Goal: Information Seeking & Learning: Learn about a topic

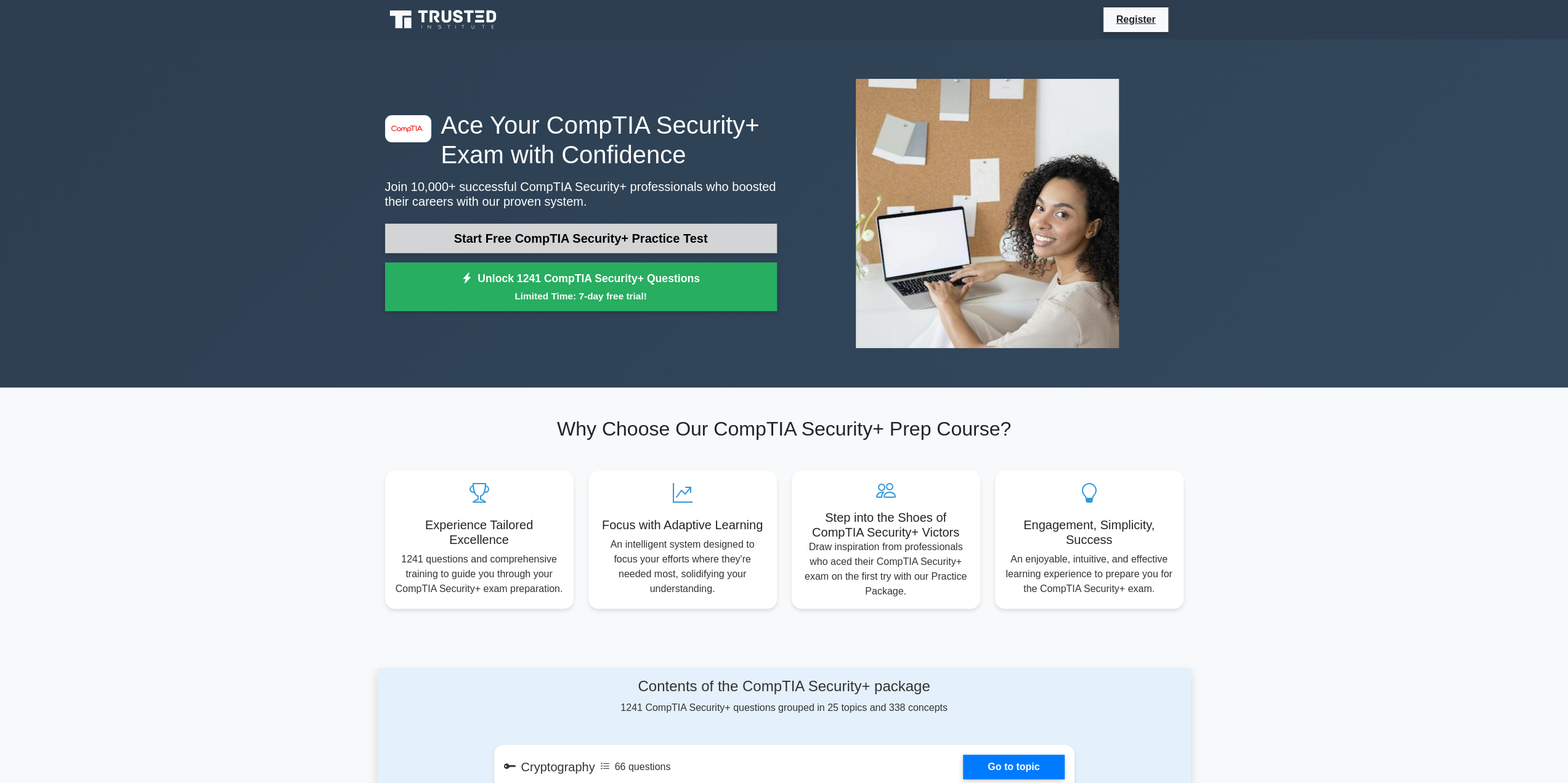
click at [594, 241] on link "Start Free CompTIA Security+ Practice Test" at bounding box center [581, 238] width 392 height 30
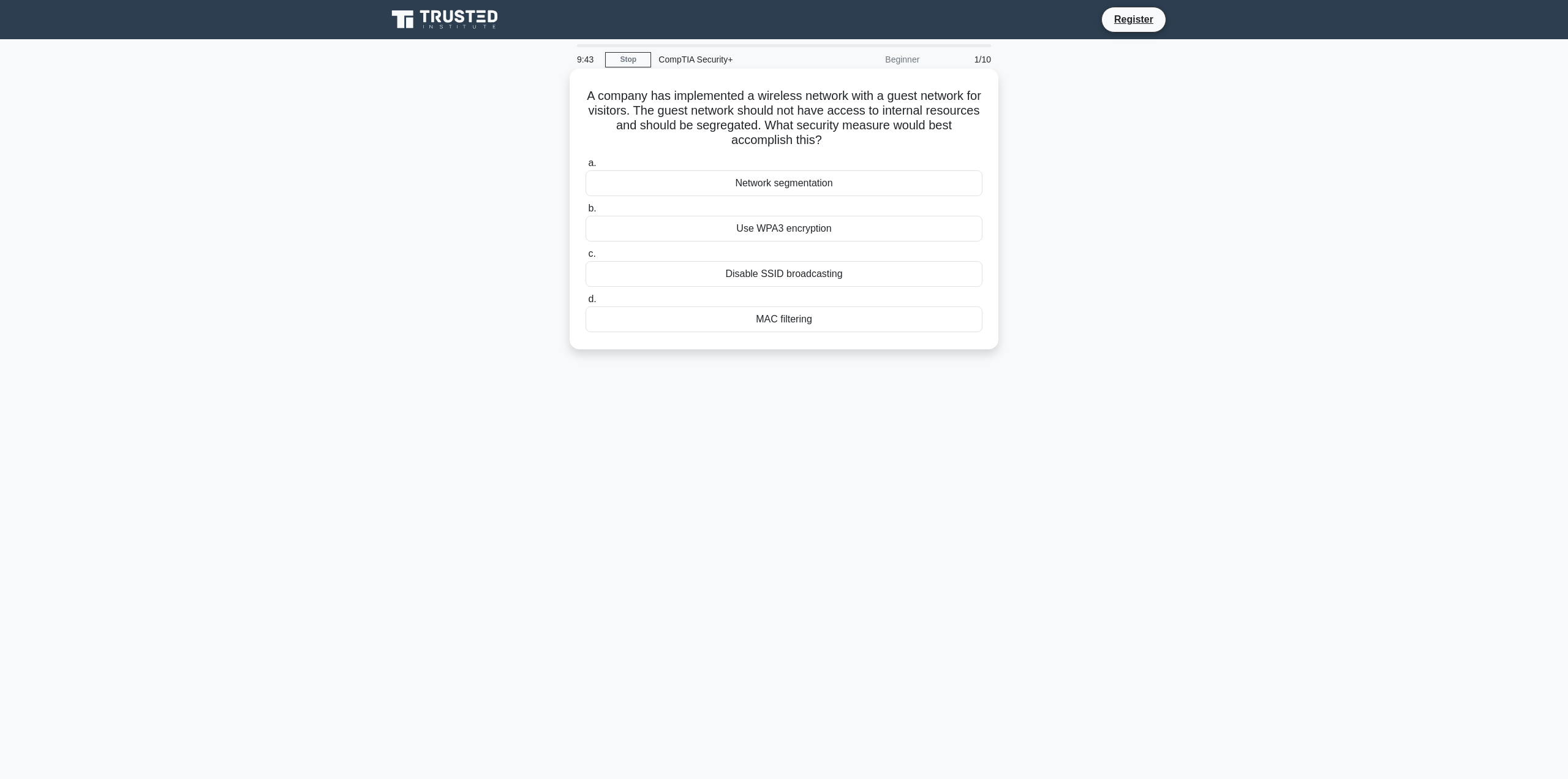
click at [812, 176] on div "Network segmentation" at bounding box center [784, 183] width 397 height 26
click at [585, 167] on input "a. Network segmentation" at bounding box center [585, 163] width 0 height 8
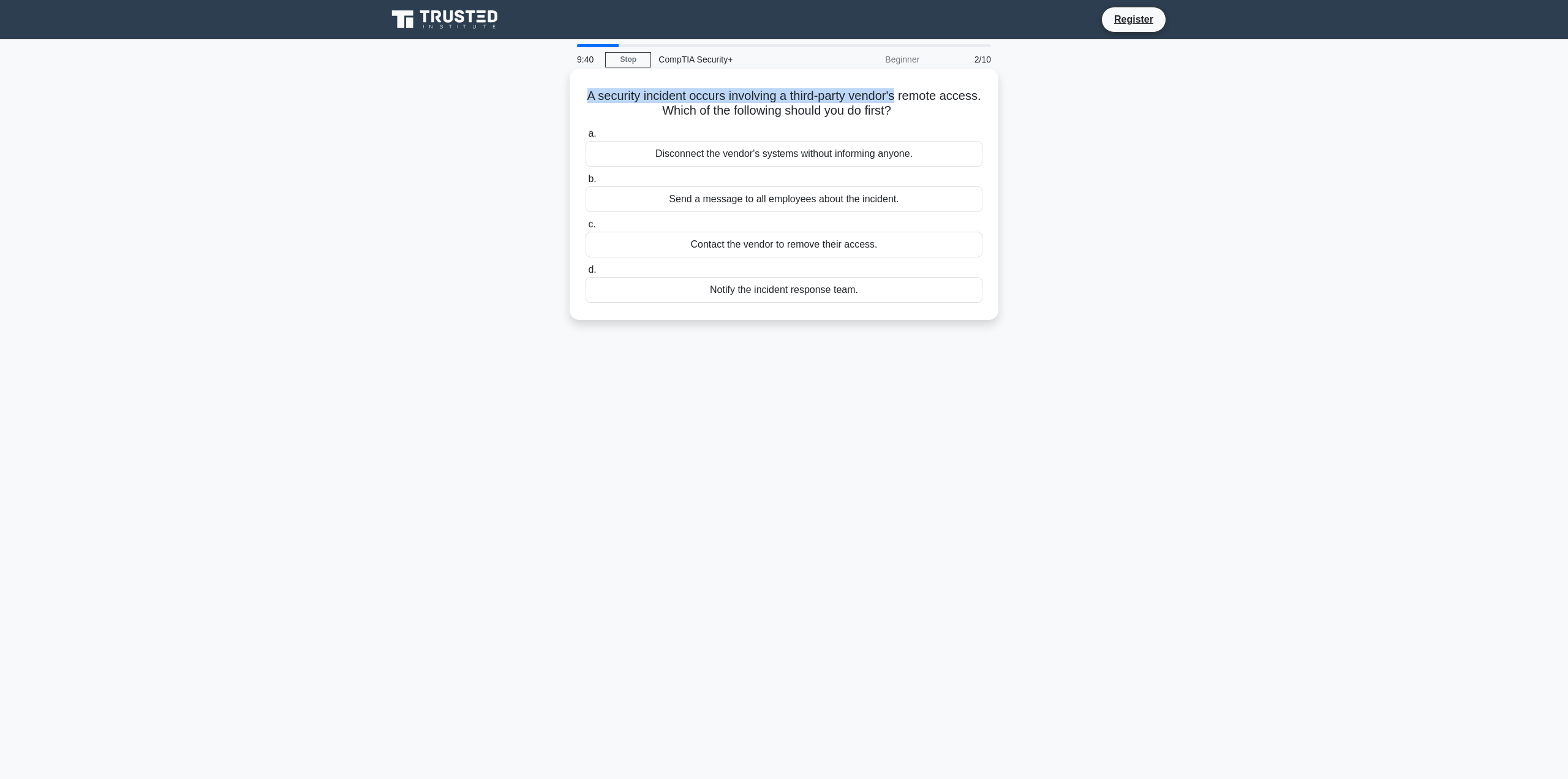
drag, startPoint x: 597, startPoint y: 93, endPoint x: 923, endPoint y: 101, distance: 326.1
click at [923, 101] on h5 "A security incident occurs involving a third-party vendor's remote access. Whic…" at bounding box center [784, 103] width 399 height 31
click at [744, 297] on div "Notify the incident response team." at bounding box center [784, 290] width 397 height 26
click at [585, 274] on input "d. Notify the incident response team." at bounding box center [585, 270] width 0 height 8
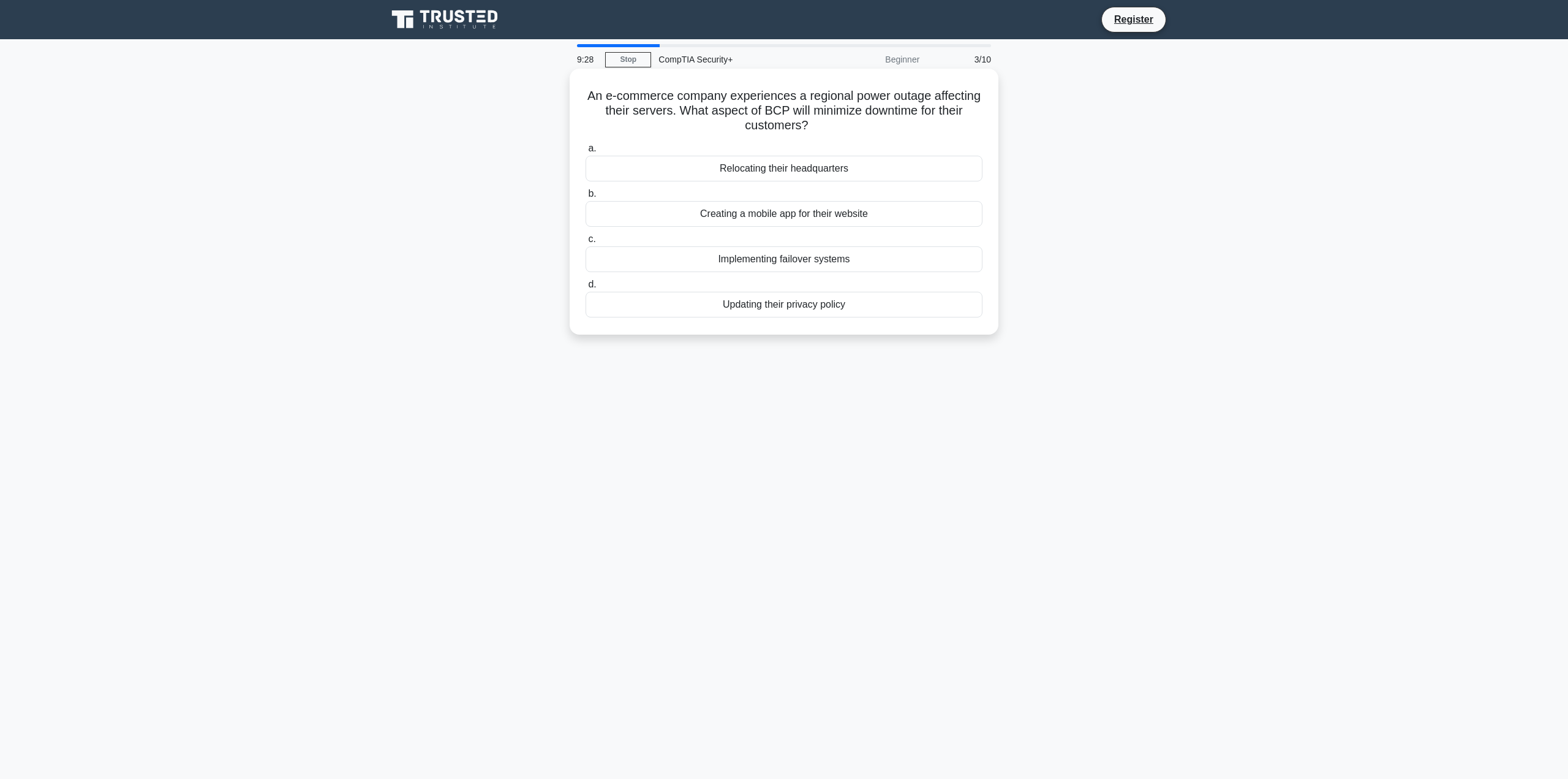
drag, startPoint x: 607, startPoint y: 93, endPoint x: 860, endPoint y: 123, distance: 254.8
click at [860, 123] on h5 "An e-commerce company experiences a regional power outage affecting their serve…" at bounding box center [784, 111] width 399 height 45
click at [1062, 249] on div "An e-commerce company experiences a regional power outage affecting their serve…" at bounding box center [783, 212] width 808 height 281
click at [818, 266] on div "Implementing failover systems" at bounding box center [784, 259] width 397 height 26
click at [585, 244] on input "c. Implementing failover systems" at bounding box center [585, 239] width 0 height 8
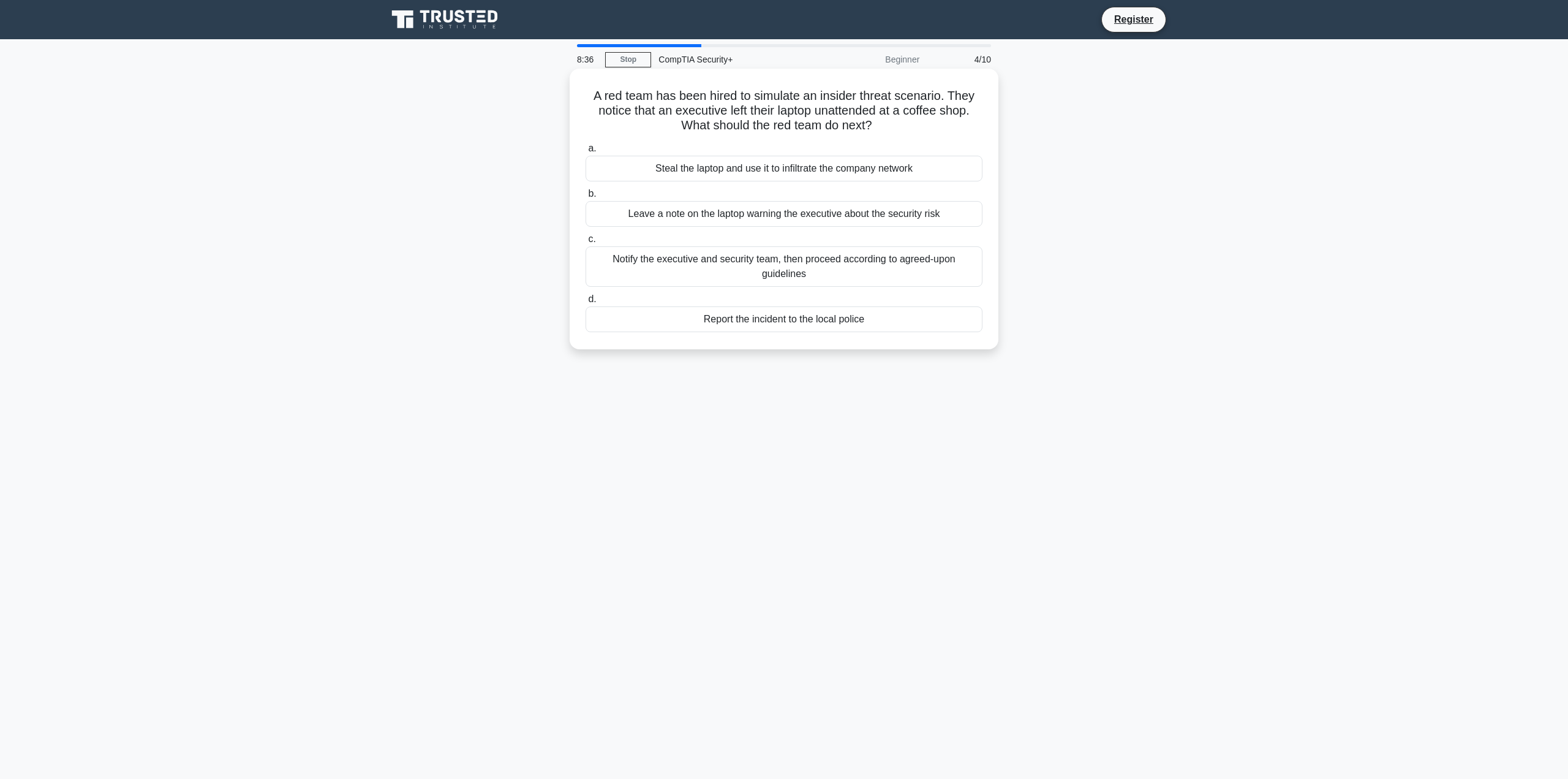
click at [791, 266] on div "Notify the executive and security team, then proceed according to agreed-upon g…" at bounding box center [784, 266] width 397 height 40
click at [585, 244] on input "c. Notify the executive and security team, then proceed according to agreed-upo…" at bounding box center [585, 239] width 0 height 8
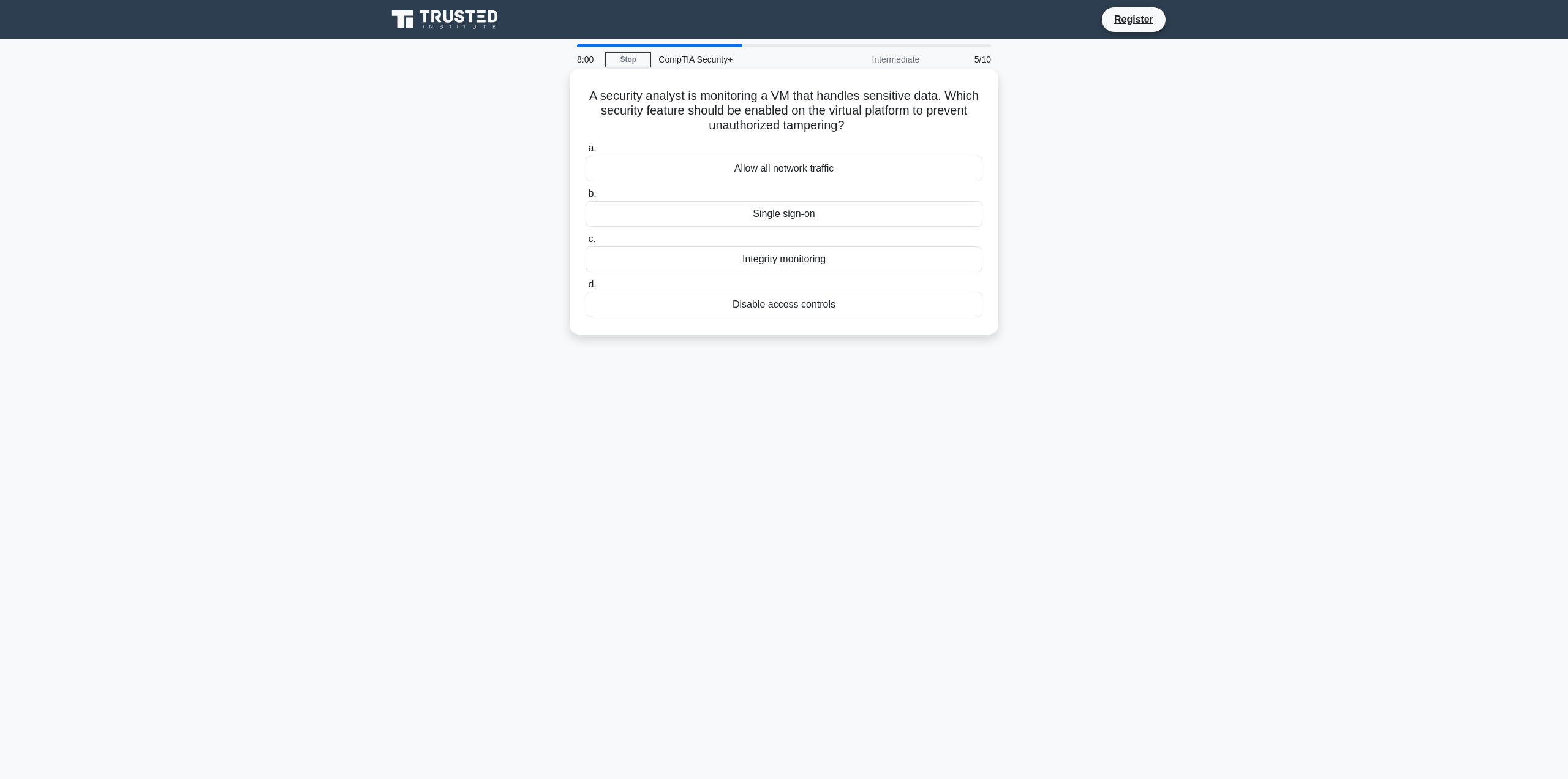
click at [819, 262] on div "Integrity monitoring" at bounding box center [784, 259] width 397 height 26
click at [585, 244] on input "c. Integrity monitoring" at bounding box center [585, 239] width 0 height 8
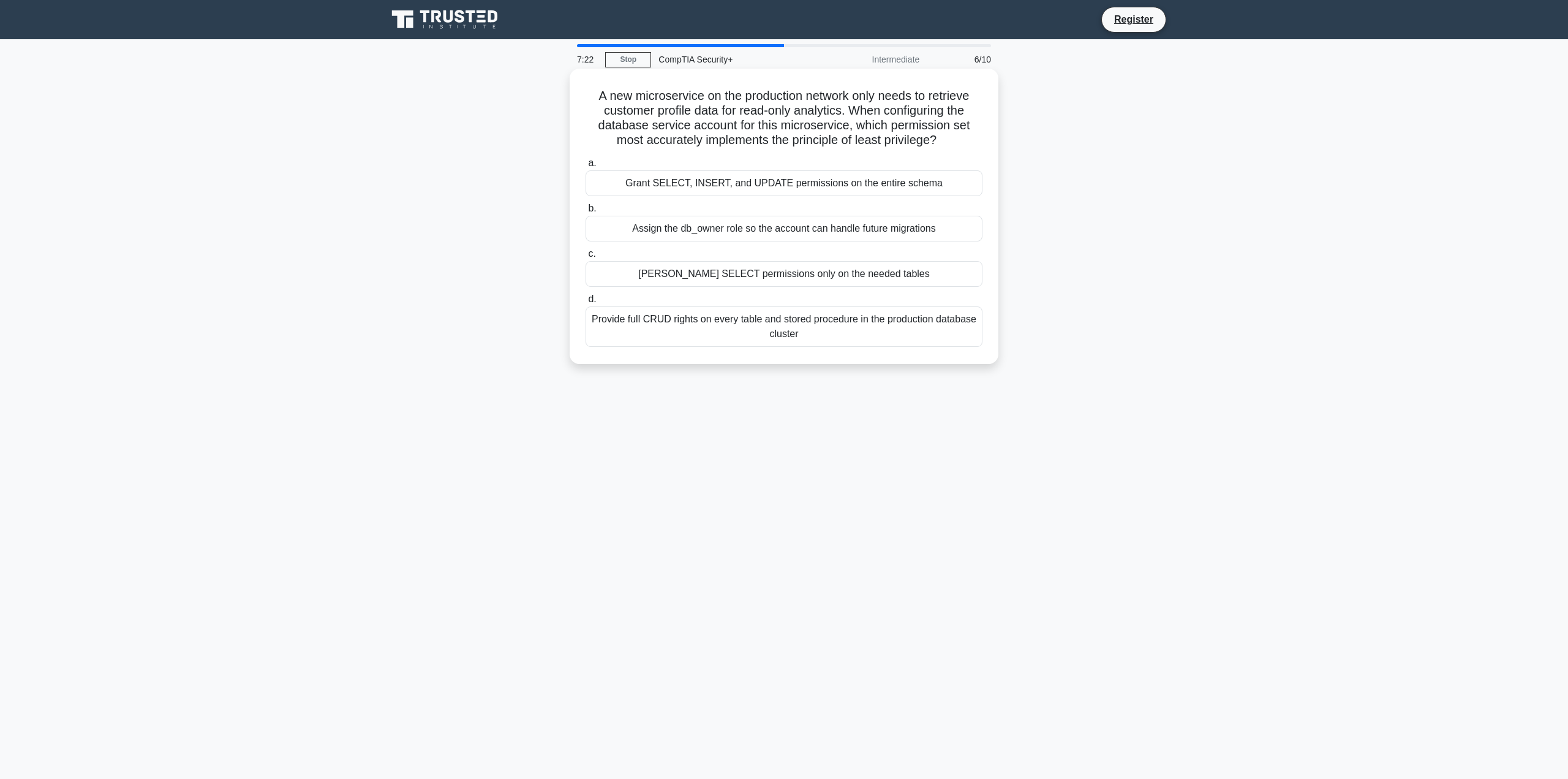
click at [726, 270] on div "Grant SELECT permissions only on the needed tables" at bounding box center [784, 273] width 397 height 26
click at [585, 258] on input "c. Grant SELECT permissions only on the needed tables" at bounding box center [585, 254] width 0 height 8
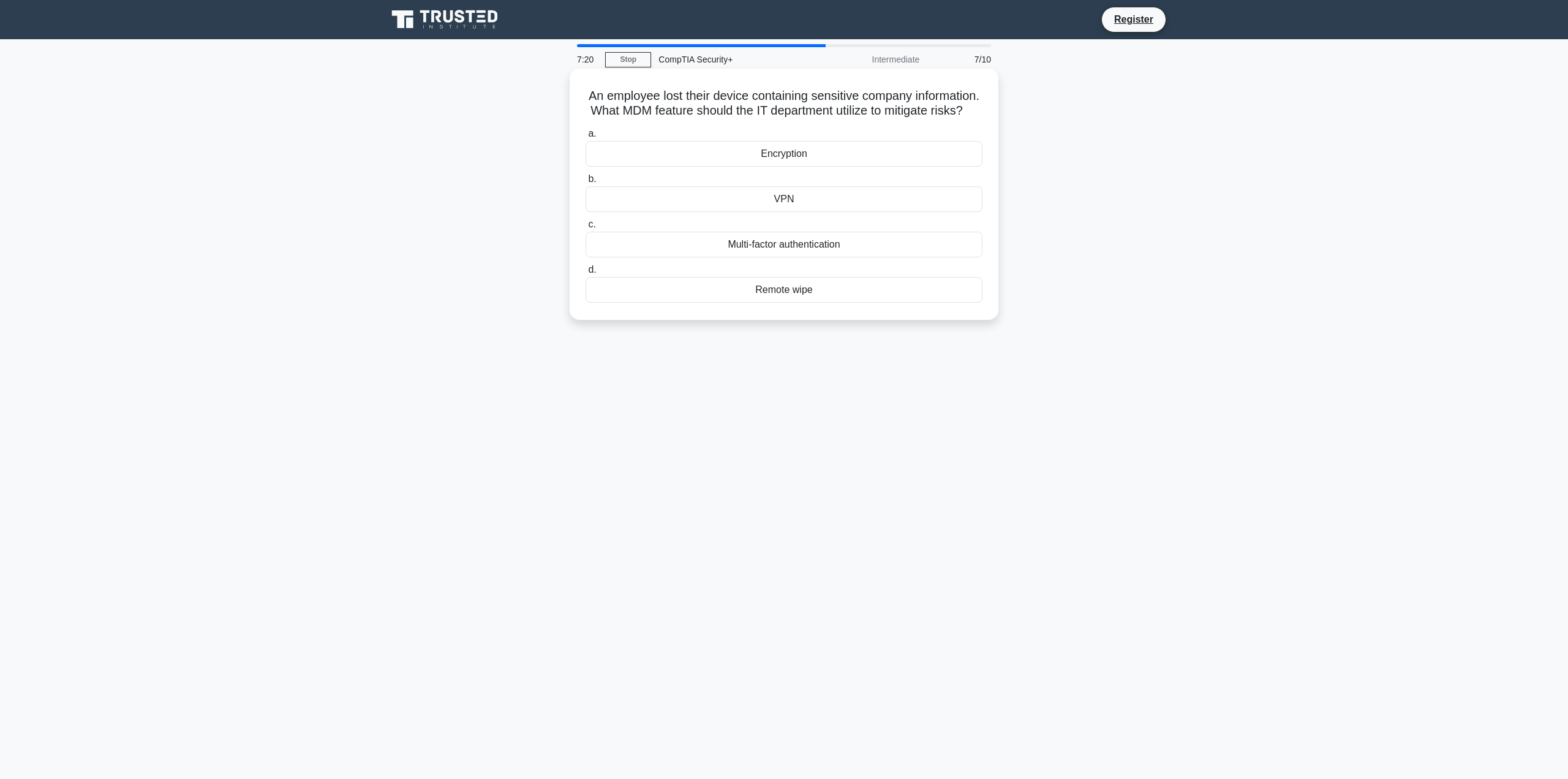
drag, startPoint x: 617, startPoint y: 97, endPoint x: 822, endPoint y: 122, distance: 206.5
click at [821, 119] on h5 "An employee lost their device containing sensitive company information. What MD…" at bounding box center [784, 103] width 399 height 31
click at [1108, 378] on div "7:04 Stop CompTIA Security+ Intermediate 7/10 An employee lost their device con…" at bounding box center [783, 350] width 808 height 613
click at [815, 303] on div "Remote wipe" at bounding box center [784, 290] width 397 height 26
click at [585, 274] on input "d. Remote wipe" at bounding box center [585, 270] width 0 height 8
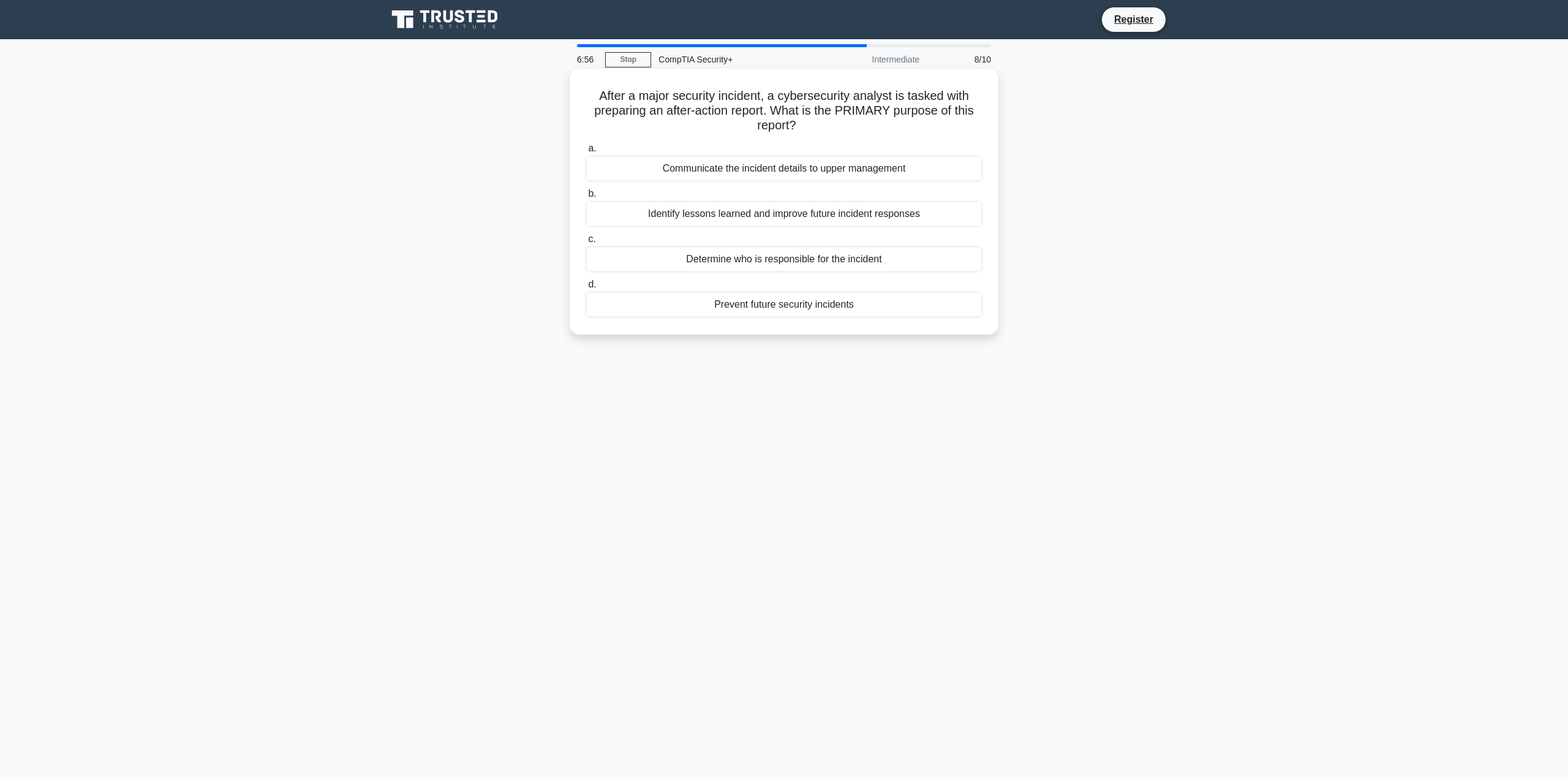
drag, startPoint x: 595, startPoint y: 100, endPoint x: 833, endPoint y: 127, distance: 239.5
click at [833, 127] on h5 "After a major security incident, a cybersecurity analyst is tasked with prepari…" at bounding box center [784, 111] width 399 height 45
click at [793, 215] on div "Identify lessons learned and improve future incident responses" at bounding box center [784, 214] width 397 height 26
click at [585, 198] on input "b. Identify lessons learned and improve future incident responses" at bounding box center [585, 193] width 0 height 8
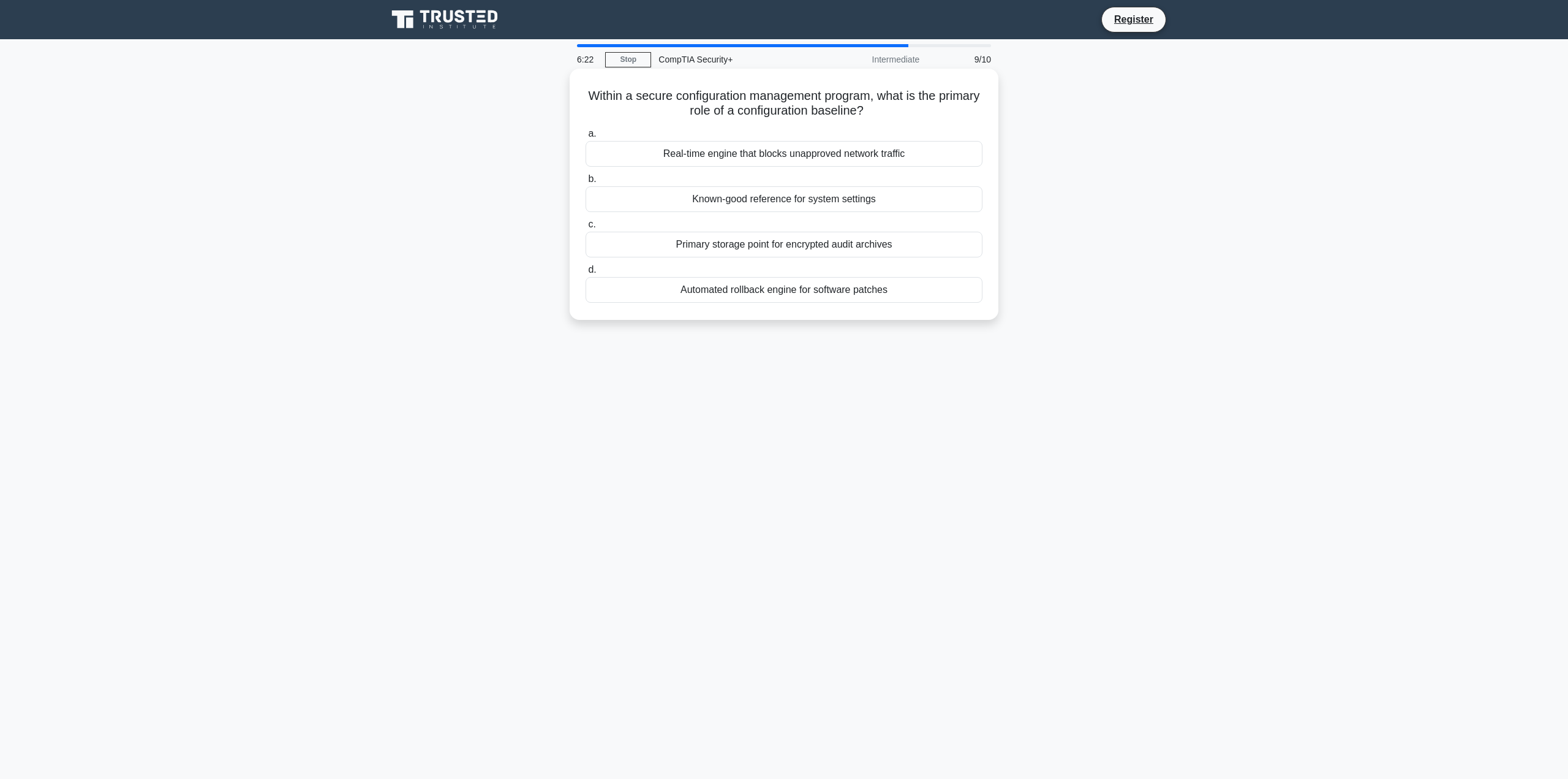
click at [769, 203] on div "Known-good reference for system settings" at bounding box center [784, 199] width 397 height 26
click at [585, 184] on input "b. Known-good reference for system settings" at bounding box center [585, 179] width 0 height 8
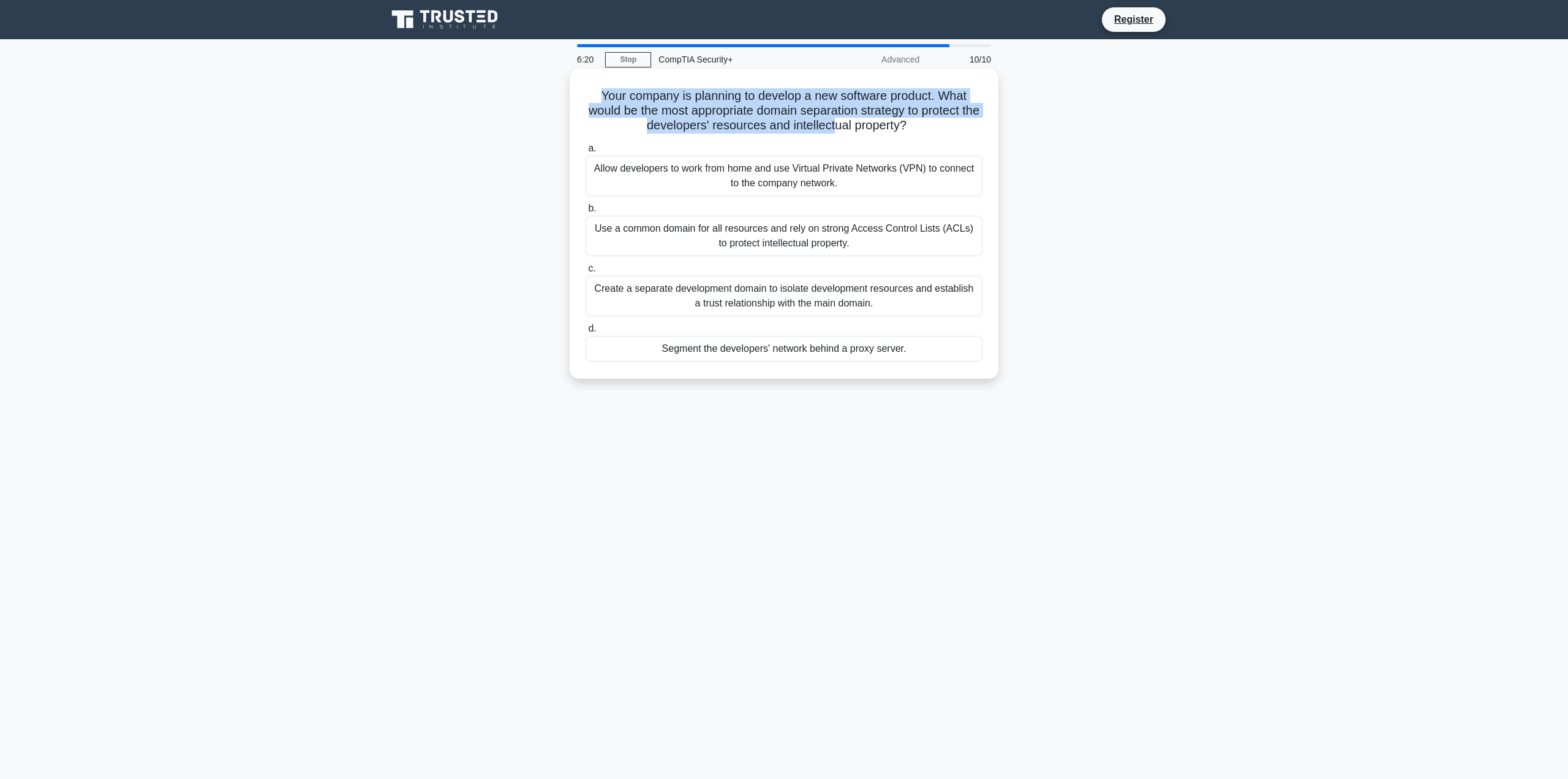
drag, startPoint x: 595, startPoint y: 94, endPoint x: 844, endPoint y: 120, distance: 250.4
click at [844, 120] on h5 "Your company is planning to develop a new software product. What would be the m…" at bounding box center [784, 111] width 399 height 45
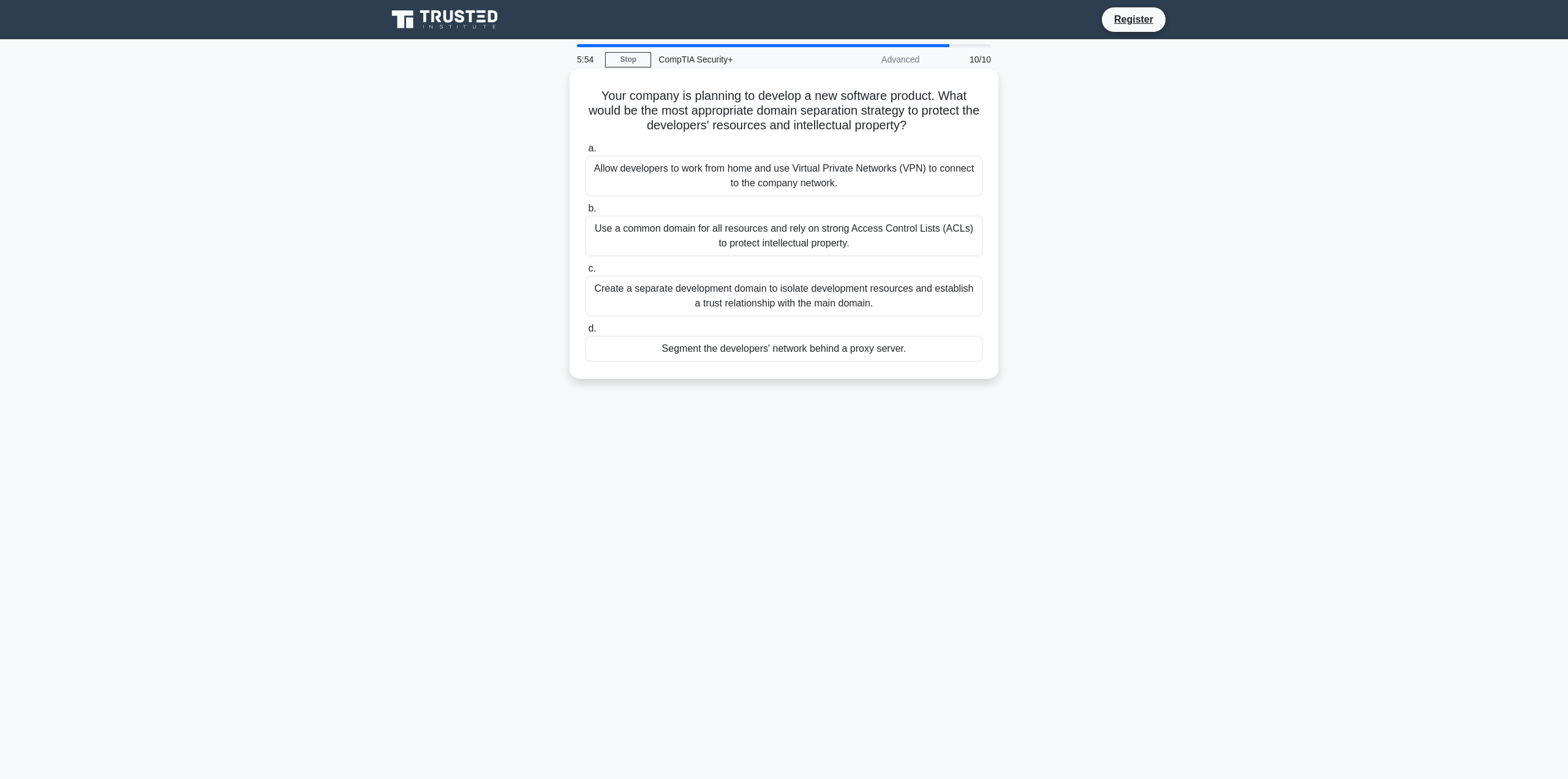
click at [813, 293] on div "Create a separate development domain to isolate development resources and estab…" at bounding box center [784, 296] width 397 height 40
click at [585, 273] on input "c. Create a separate development domain to isolate development resources and es…" at bounding box center [585, 268] width 0 height 8
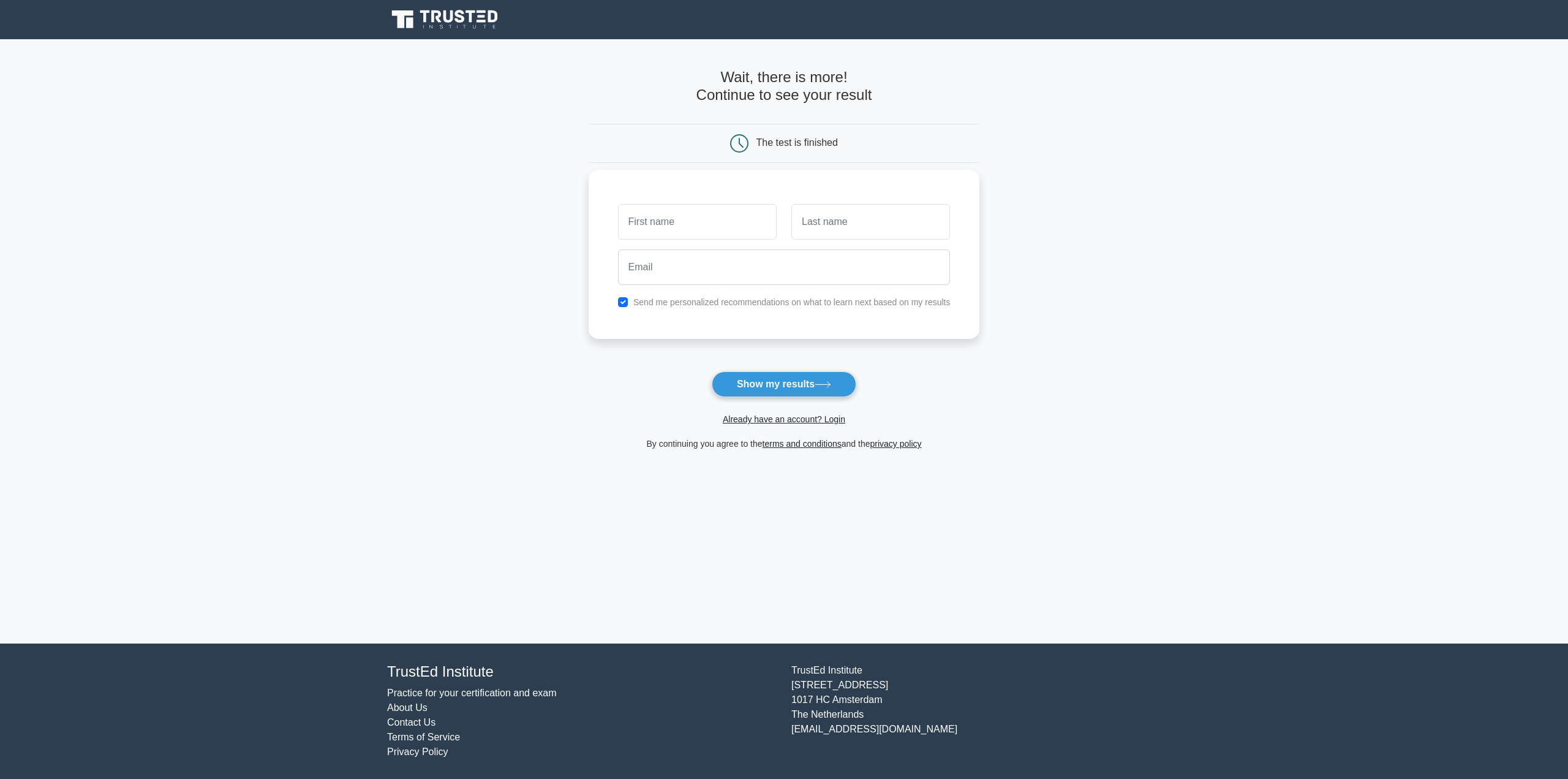
click at [722, 247] on div at bounding box center [784, 267] width 347 height 45
click at [717, 237] on input "text" at bounding box center [698, 222] width 158 height 36
type input "mike"
type input "russo"
type input "russomike365@gmail.com"
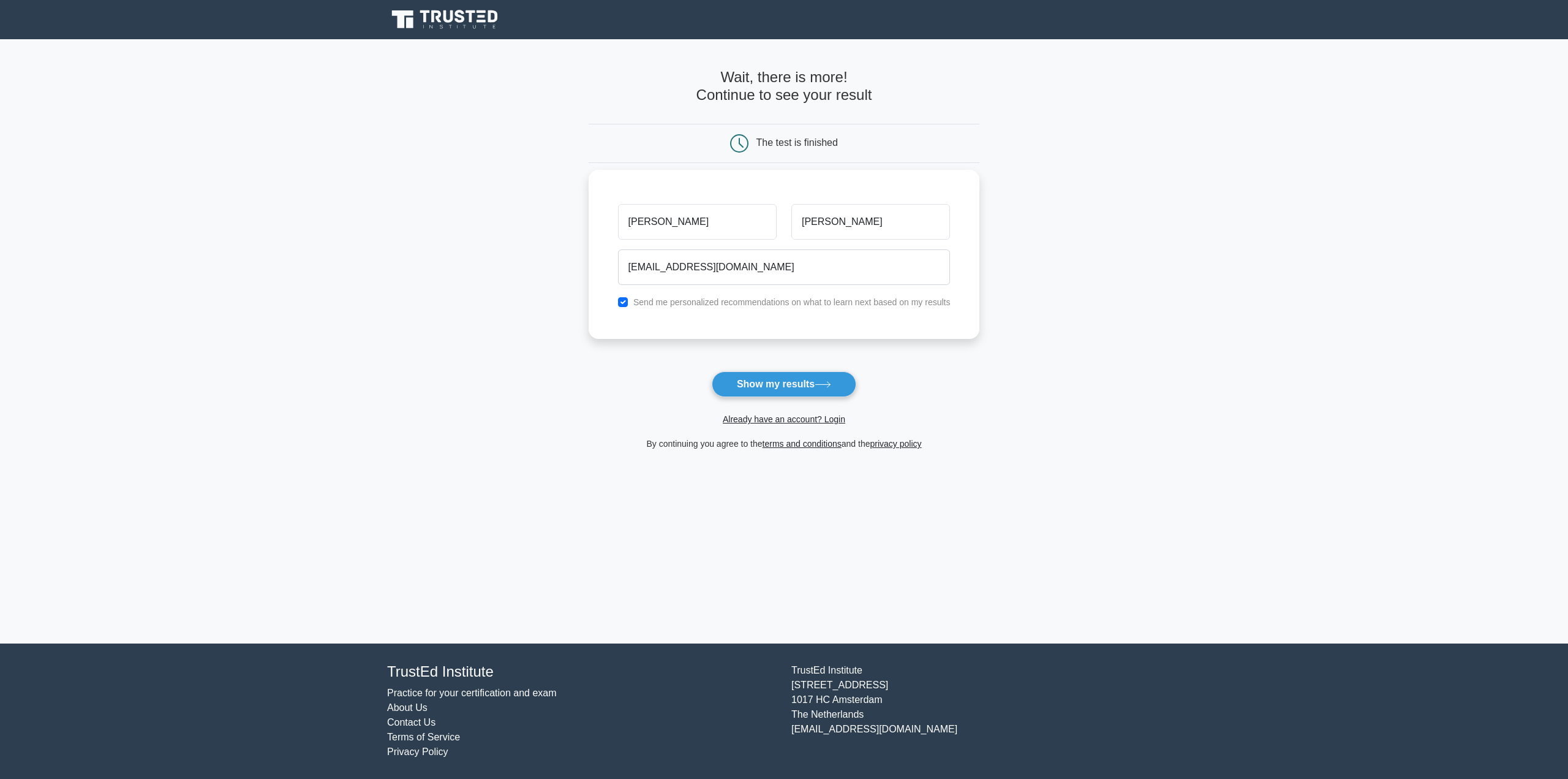
click at [628, 306] on div "Send me personalized recommendations on what to learn next based on my results" at bounding box center [784, 302] width 347 height 14
click at [617, 302] on div "Send me personalized recommendations on what to learn next based on my results" at bounding box center [784, 302] width 347 height 14
click at [622, 301] on input "checkbox" at bounding box center [623, 301] width 10 height 10
checkbox input "false"
click at [728, 372] on button "Show my results" at bounding box center [784, 384] width 145 height 26
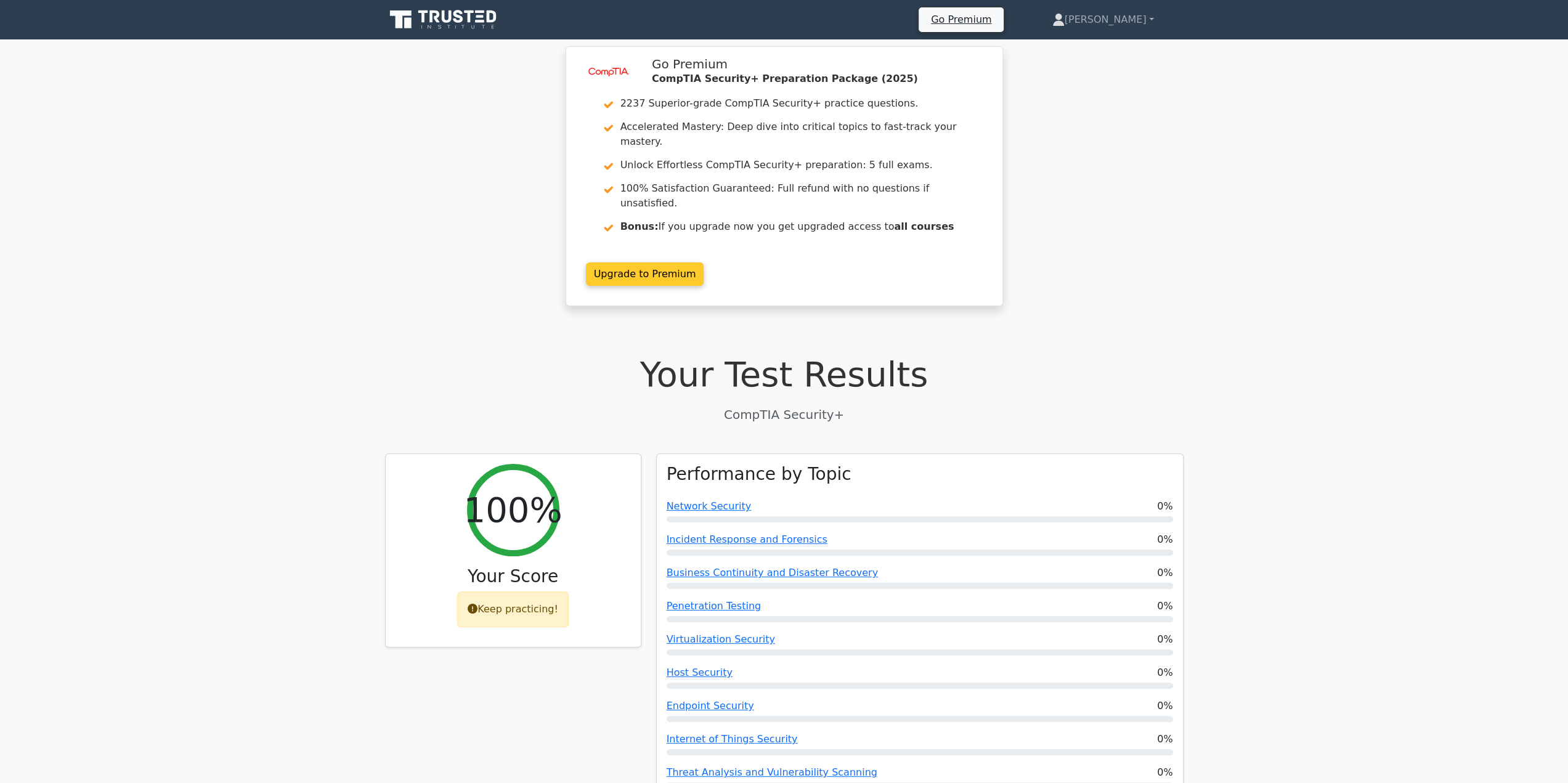
click at [639, 262] on link "Upgrade to Premium" at bounding box center [645, 274] width 118 height 24
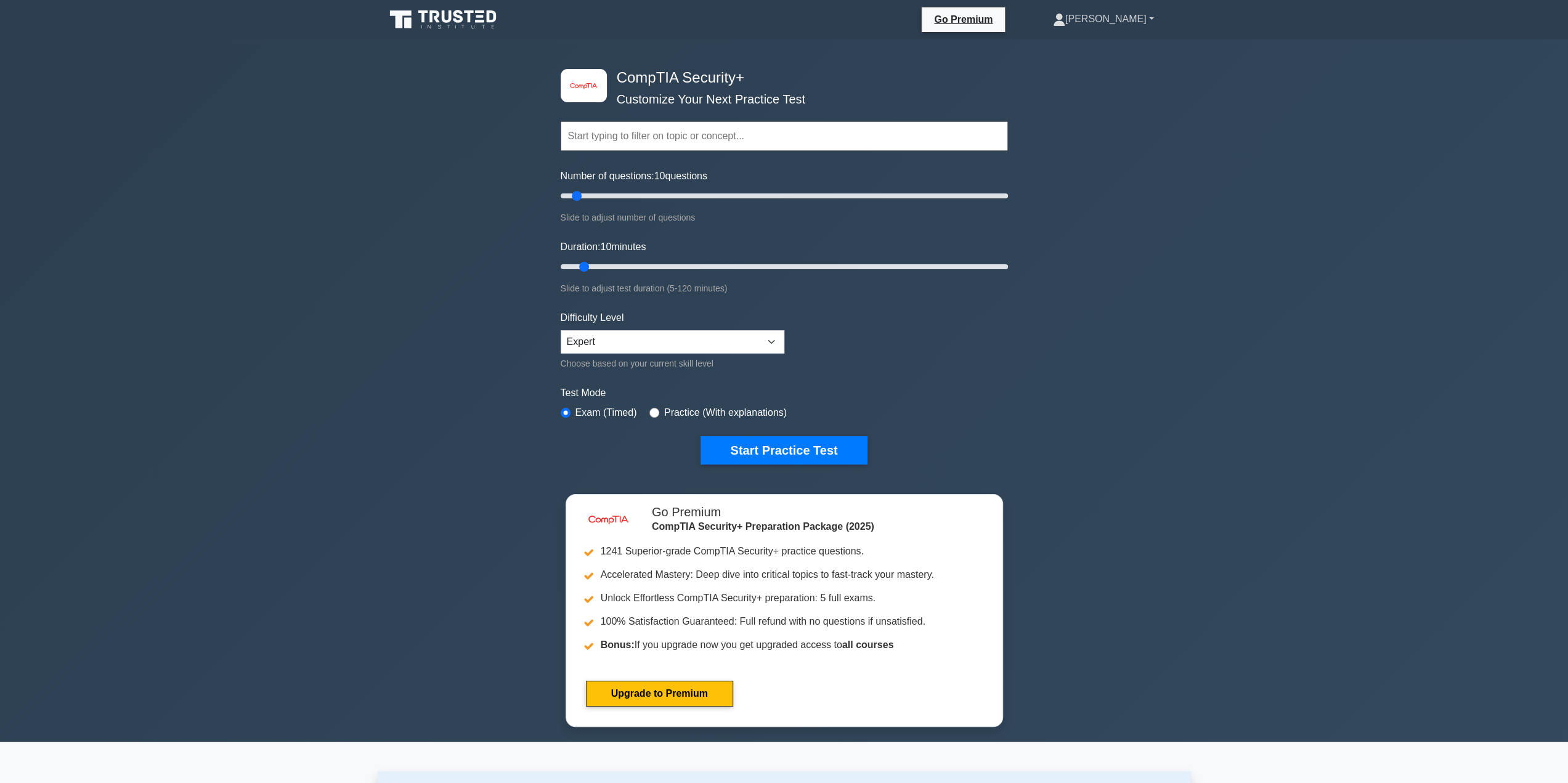
click at [1125, 28] on link "[PERSON_NAME]" at bounding box center [1103, 18] width 160 height 24
click at [1054, 448] on div "image/svg+xml CompTIA Security+ Customize Your Next Practice Test Topics Crypto…" at bounding box center [784, 391] width 1568 height 703
drag, startPoint x: 572, startPoint y: 196, endPoint x: 566, endPoint y: 196, distance: 6.0
type input "5"
click at [566, 196] on input "Number of questions: 5 questions" at bounding box center [784, 196] width 448 height 14
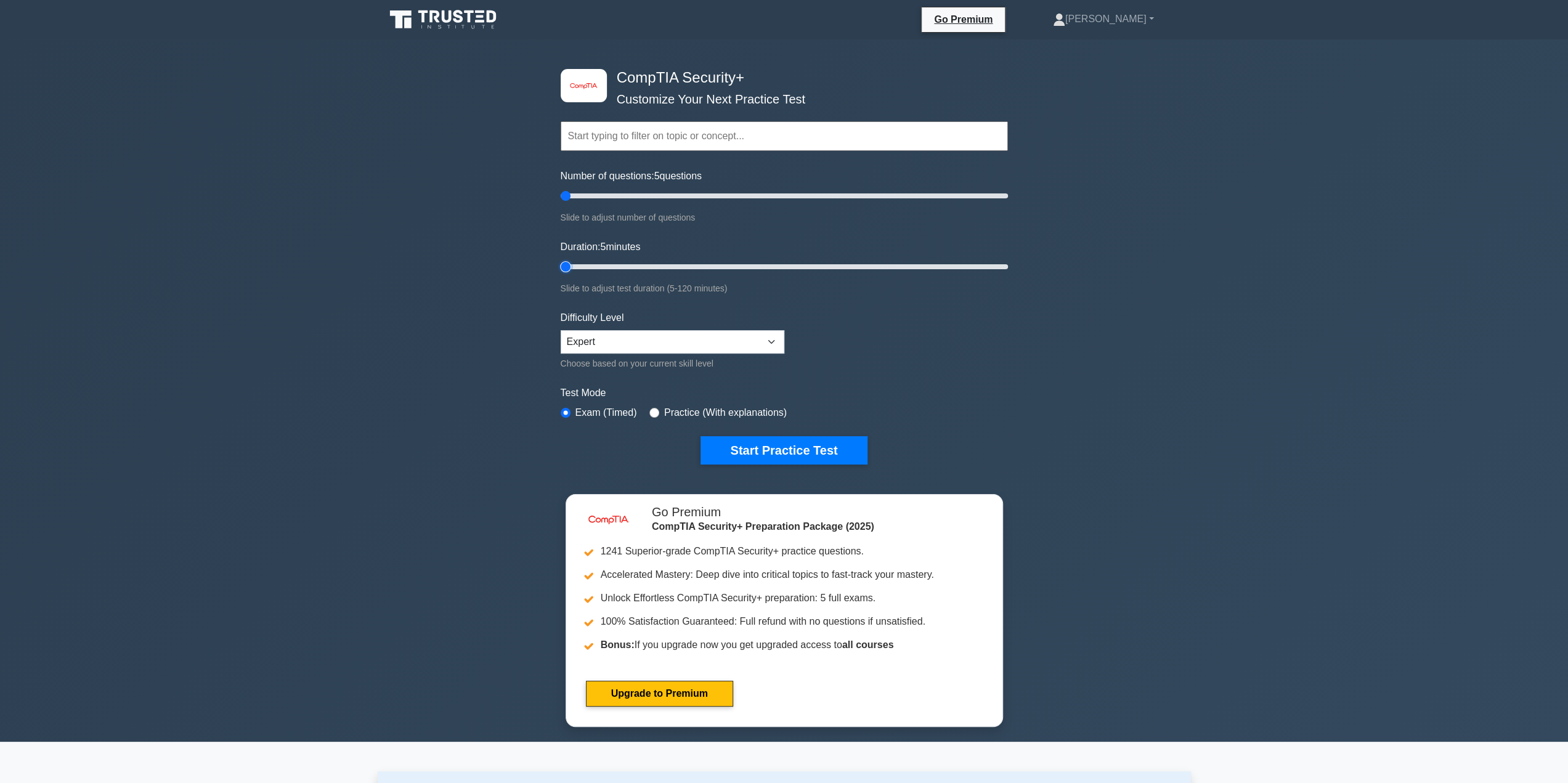
drag, startPoint x: 581, startPoint y: 264, endPoint x: 570, endPoint y: 266, distance: 11.2
type input "5"
click at [570, 266] on input "Duration: 5 minutes" at bounding box center [784, 267] width 448 height 14
click at [629, 336] on select "Beginner Intermediate Expert" at bounding box center [672, 342] width 223 height 24
click at [561, 330] on select "Beginner Intermediate Expert" at bounding box center [672, 342] width 223 height 24
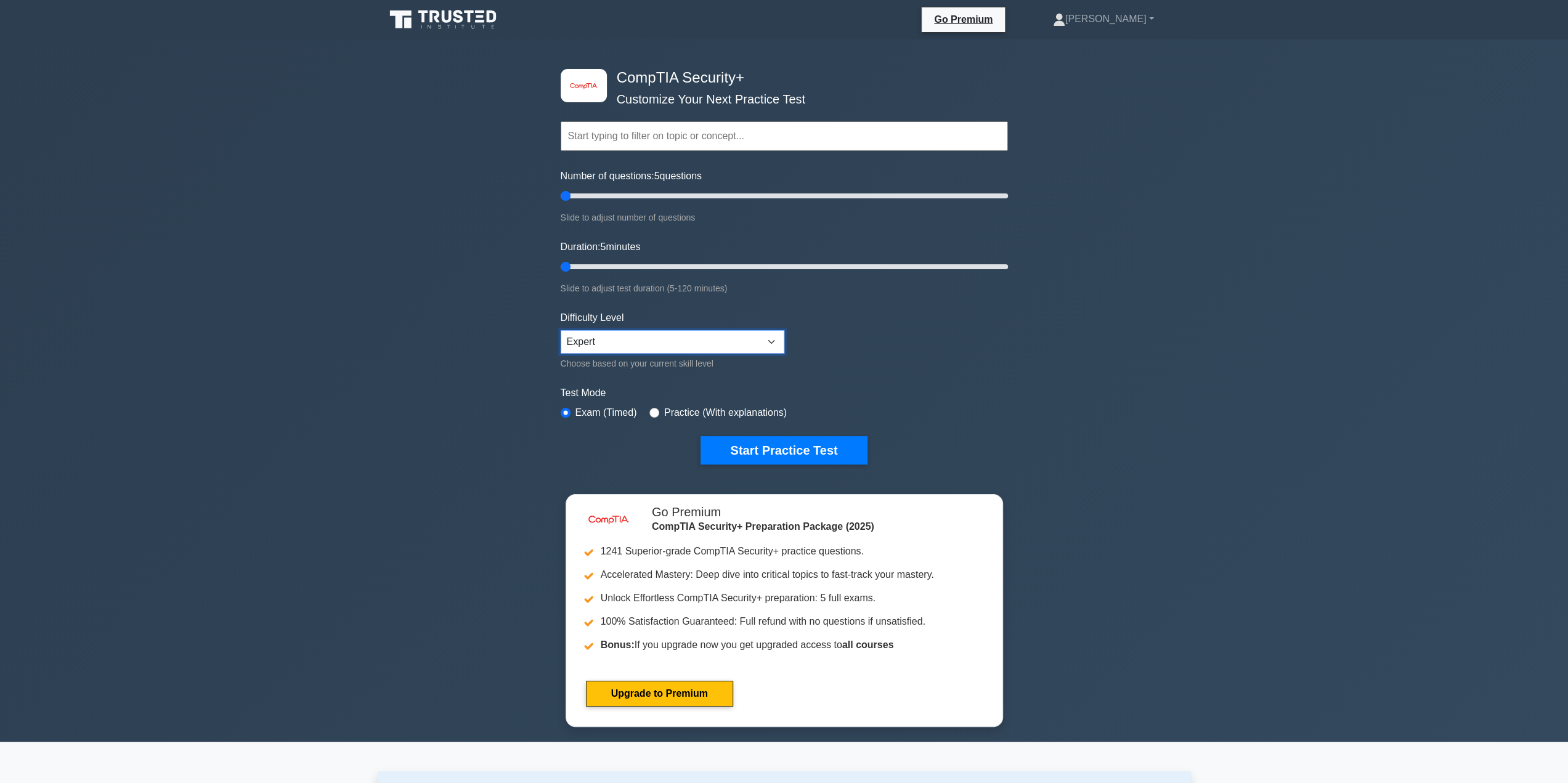
scroll to position [205, 0]
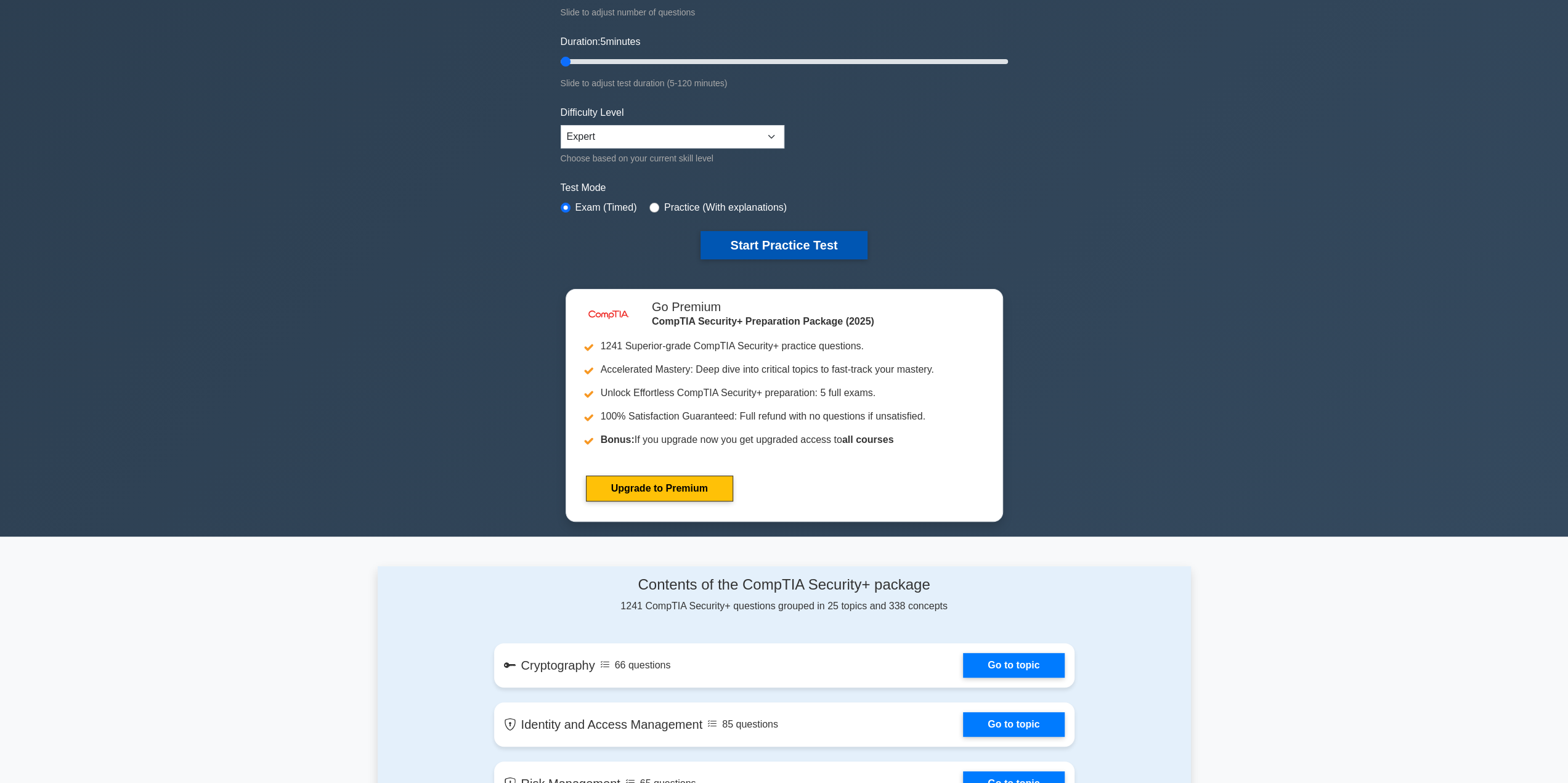
click at [806, 242] on button "Start Practice Test" at bounding box center [784, 245] width 166 height 28
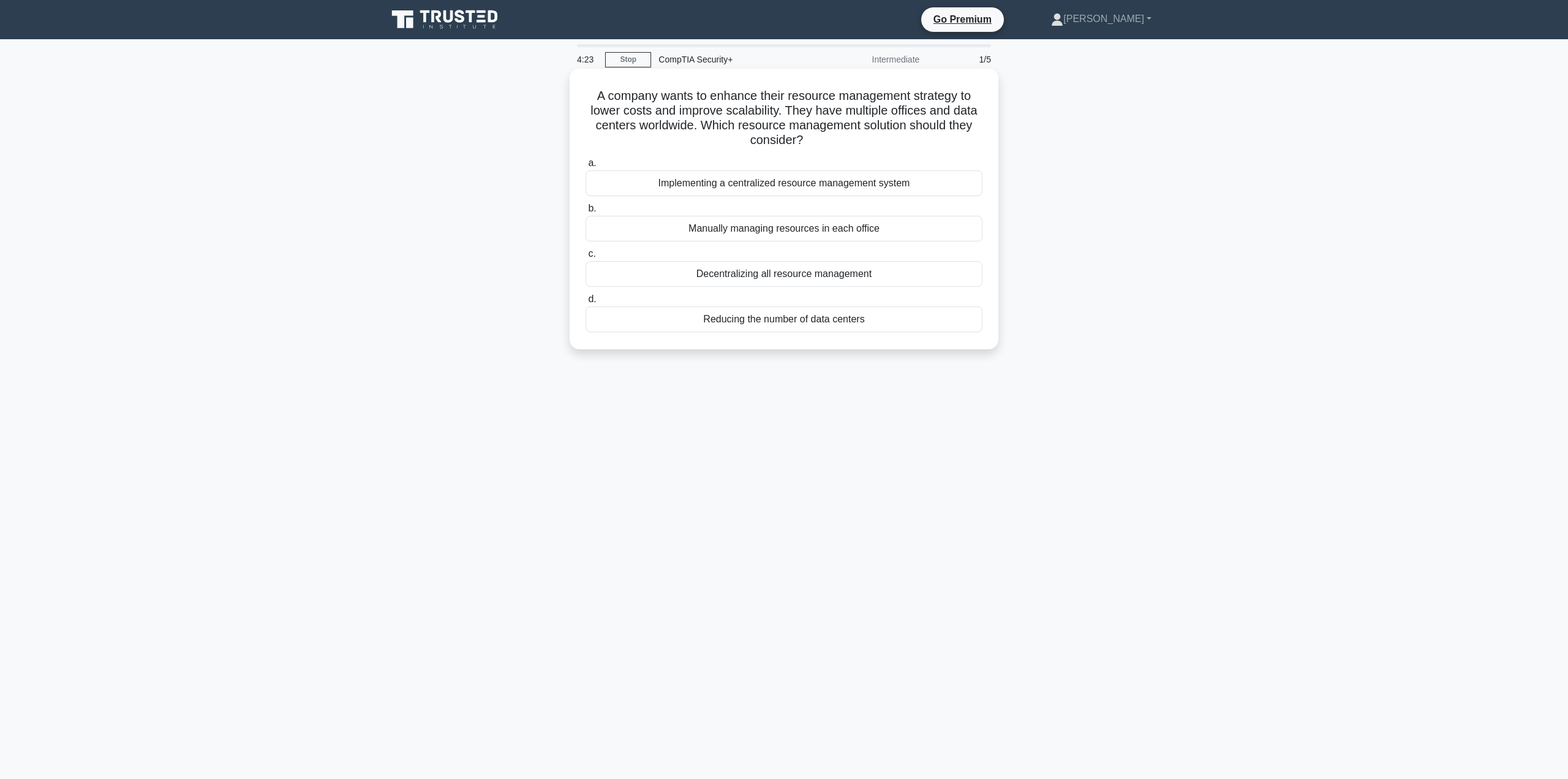
click at [776, 273] on div "Decentralizing all resource management" at bounding box center [784, 273] width 397 height 26
click at [585, 258] on input "c. Decentralizing all resource management" at bounding box center [585, 254] width 0 height 8
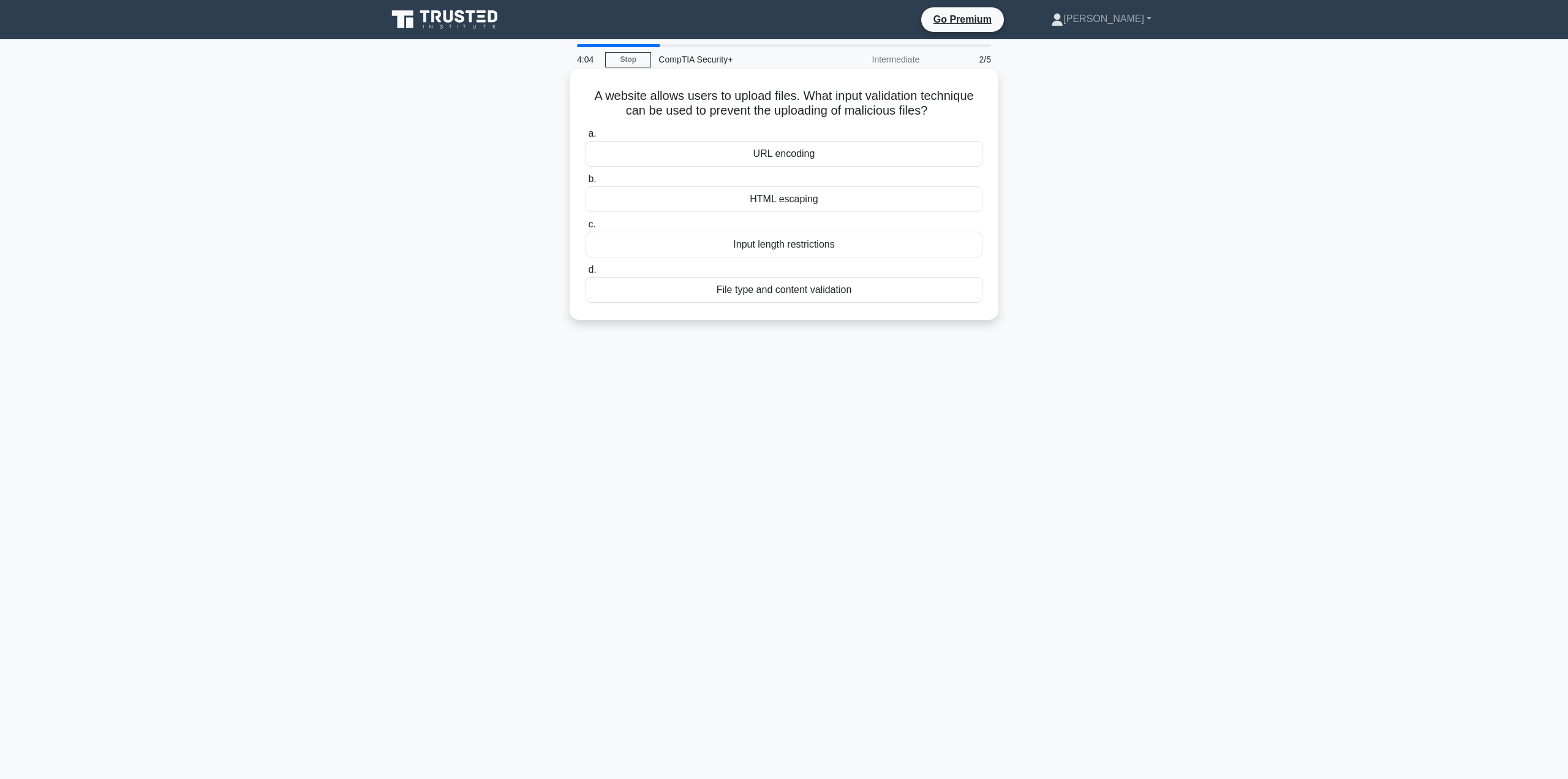
click at [806, 295] on div "File type and content validation" at bounding box center [784, 290] width 397 height 26
click at [585, 274] on input "d. File type and content validation" at bounding box center [585, 270] width 0 height 8
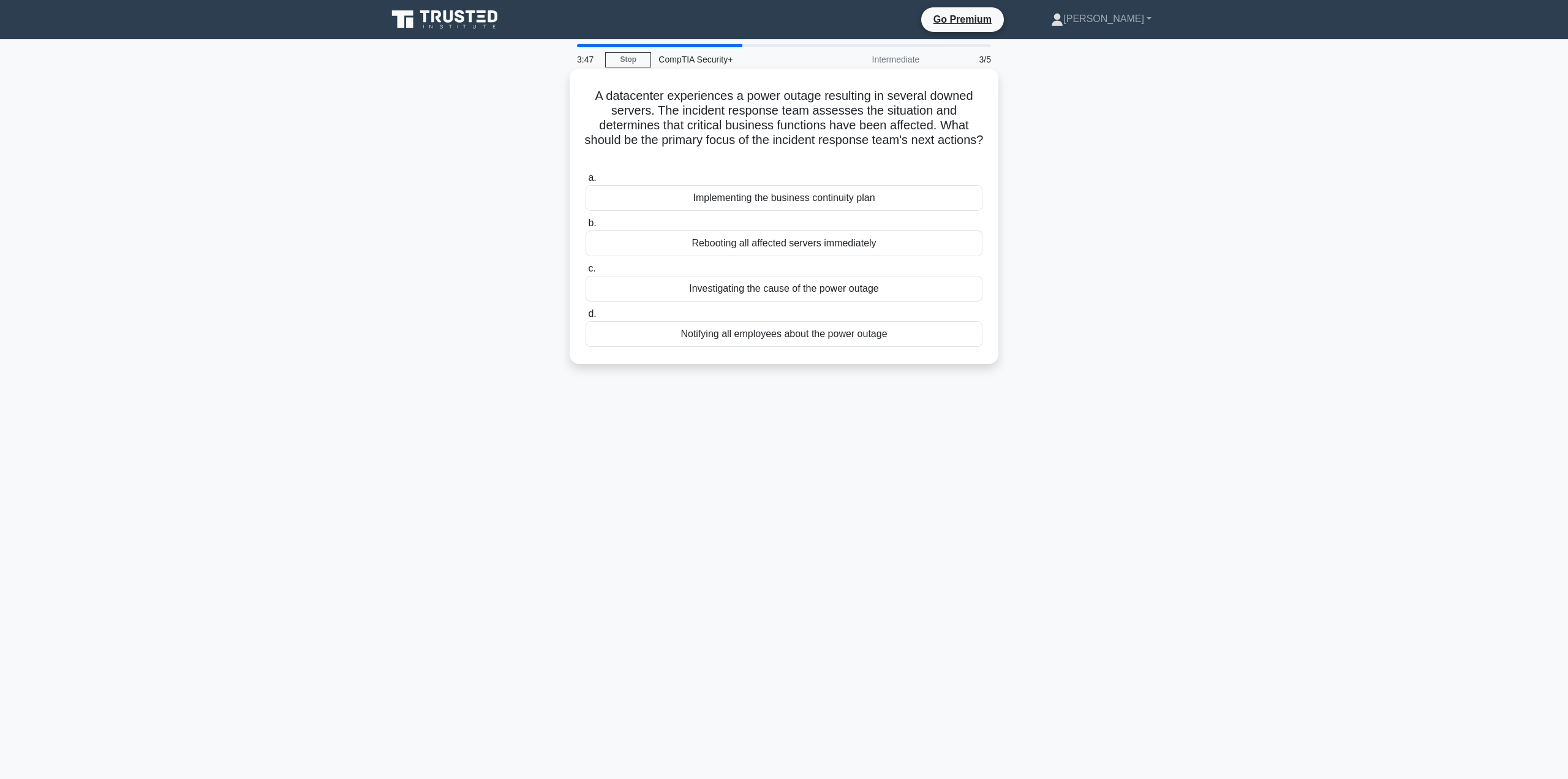
click at [815, 201] on div "Implementing the business continuity plan" at bounding box center [784, 198] width 397 height 26
click at [585, 182] on input "a. Implementing the business continuity plan" at bounding box center [585, 178] width 0 height 8
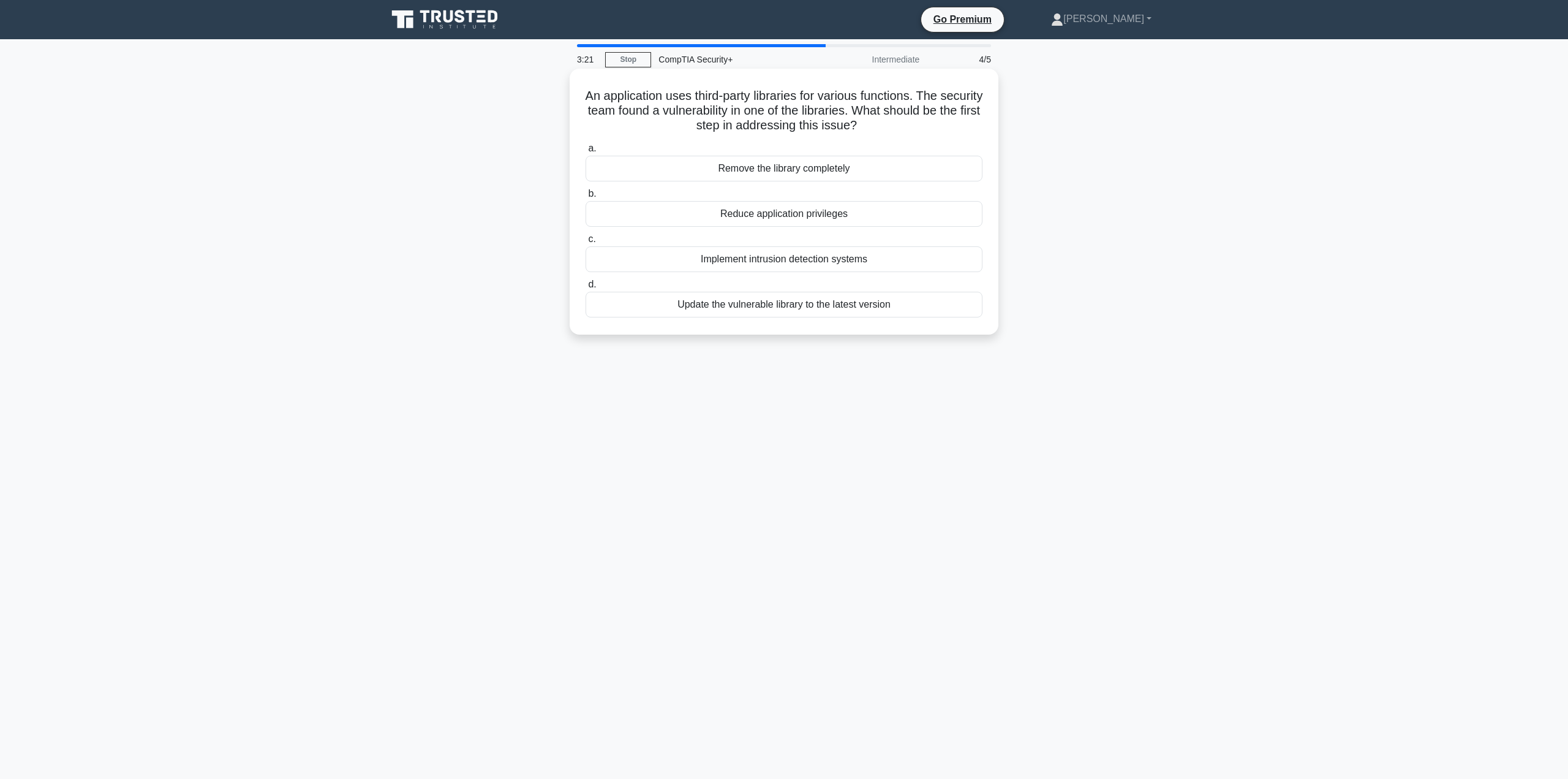
click at [830, 216] on div "Reduce application privileges" at bounding box center [784, 214] width 397 height 26
click at [585, 198] on input "b. Reduce application privileges" at bounding box center [585, 193] width 0 height 8
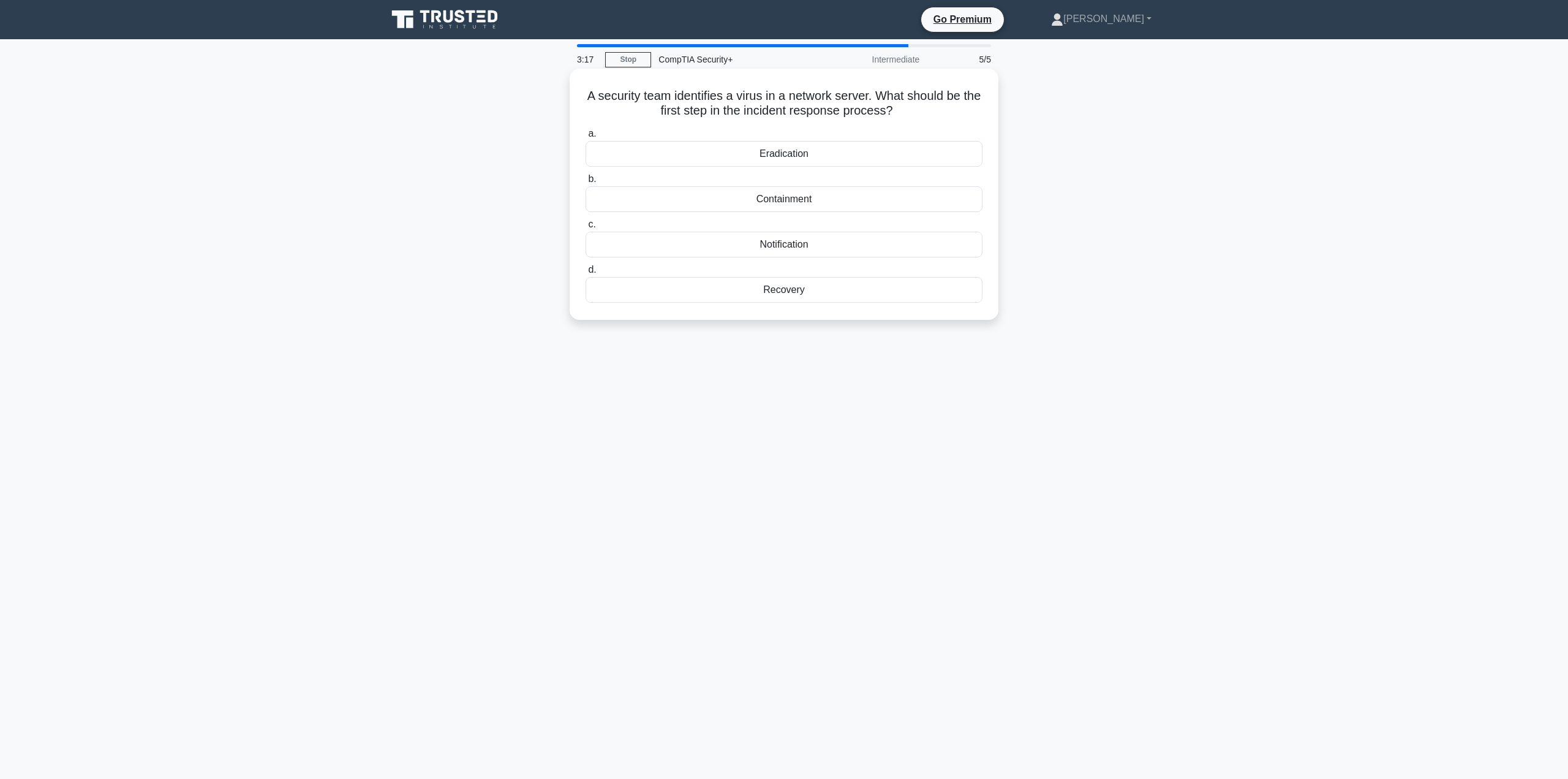
drag, startPoint x: 594, startPoint y: 100, endPoint x: 921, endPoint y: 114, distance: 327.3
click at [921, 114] on h5 "A security team identifies a virus in a network server. What should be the firs…" at bounding box center [784, 103] width 399 height 31
click at [817, 201] on div "Containment" at bounding box center [784, 199] width 397 height 26
click at [585, 184] on input "b. Containment" at bounding box center [585, 179] width 0 height 8
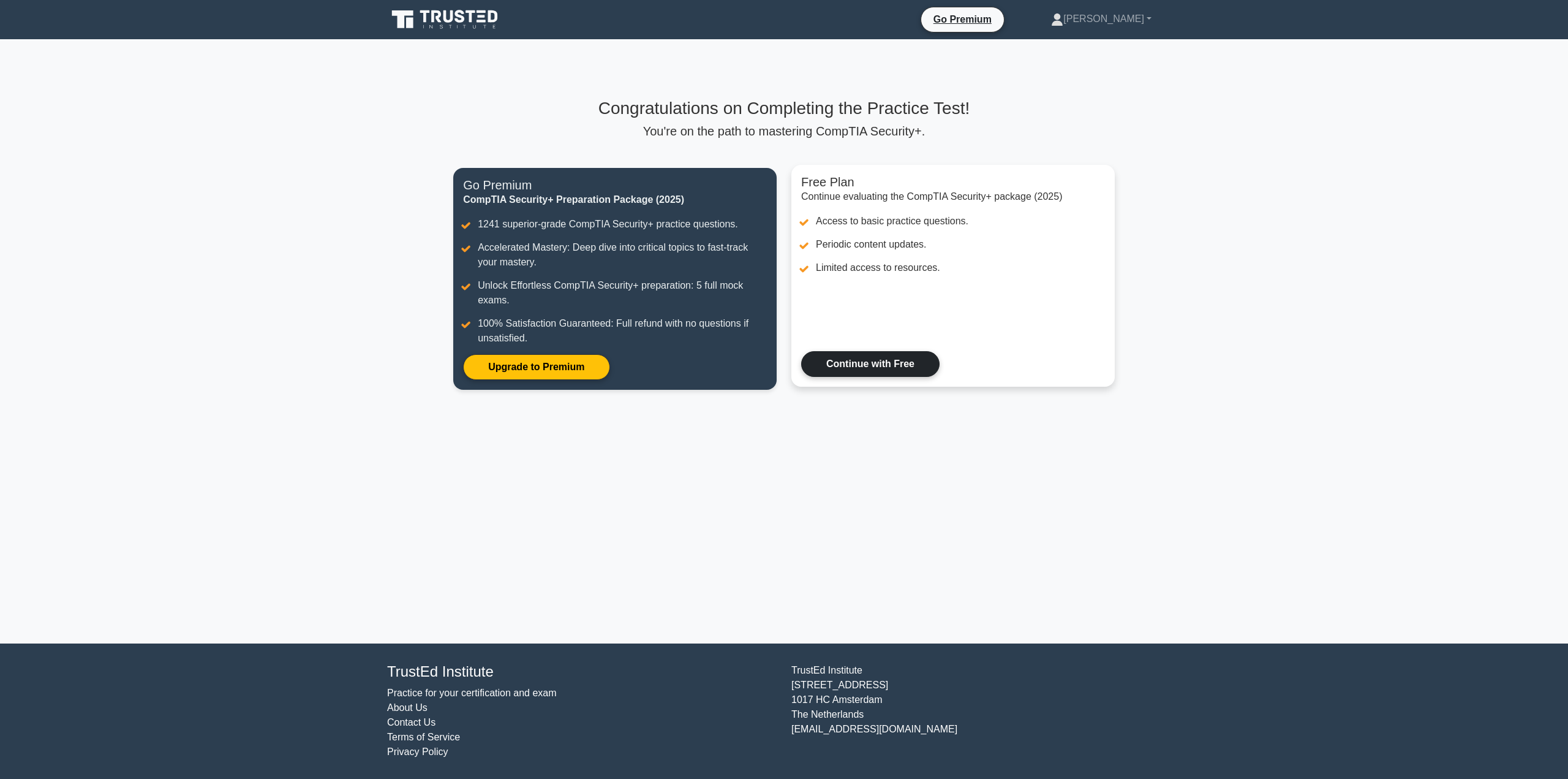
click at [872, 367] on link "Continue with Free" at bounding box center [870, 363] width 138 height 26
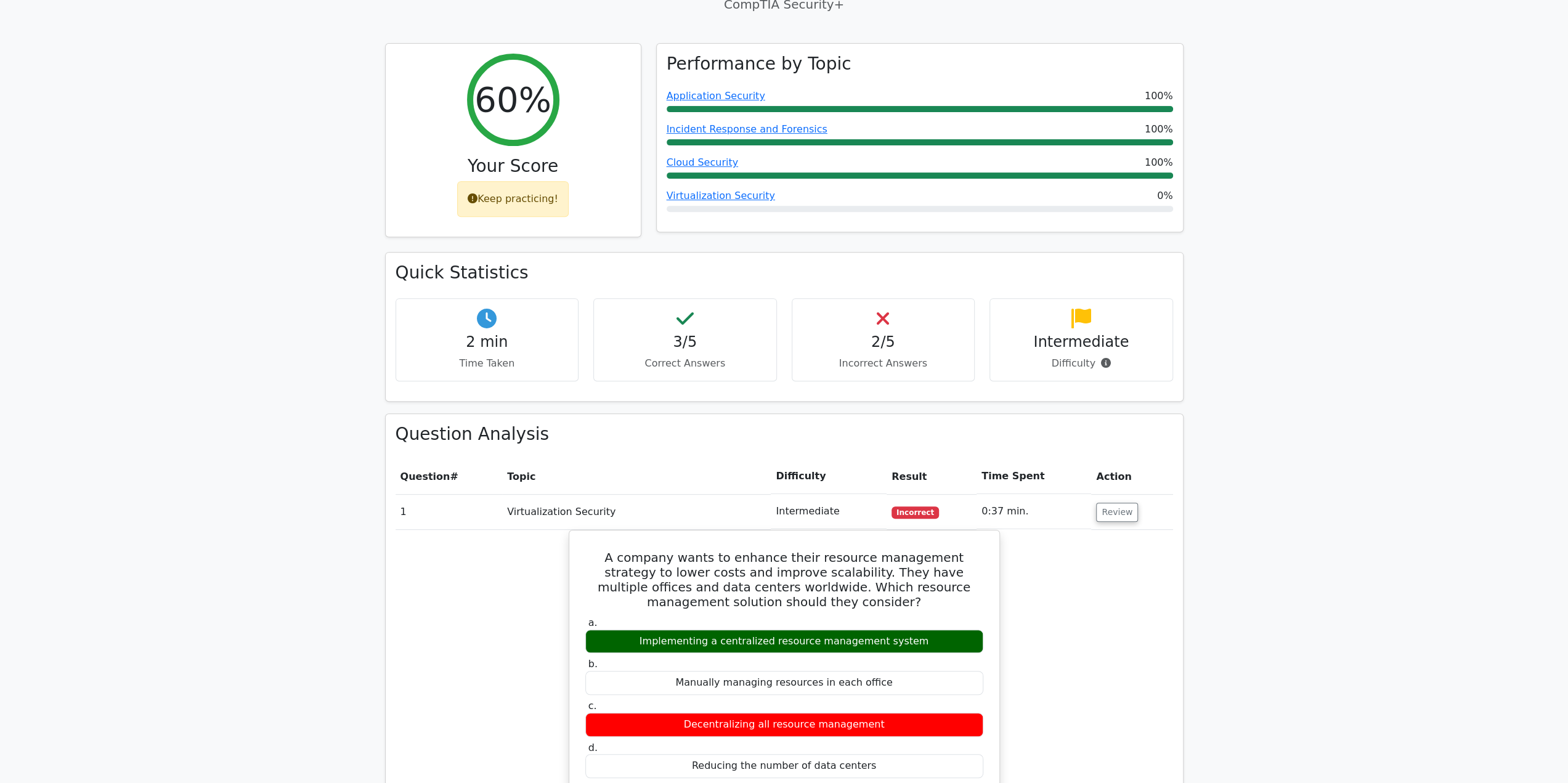
scroll to position [616, 0]
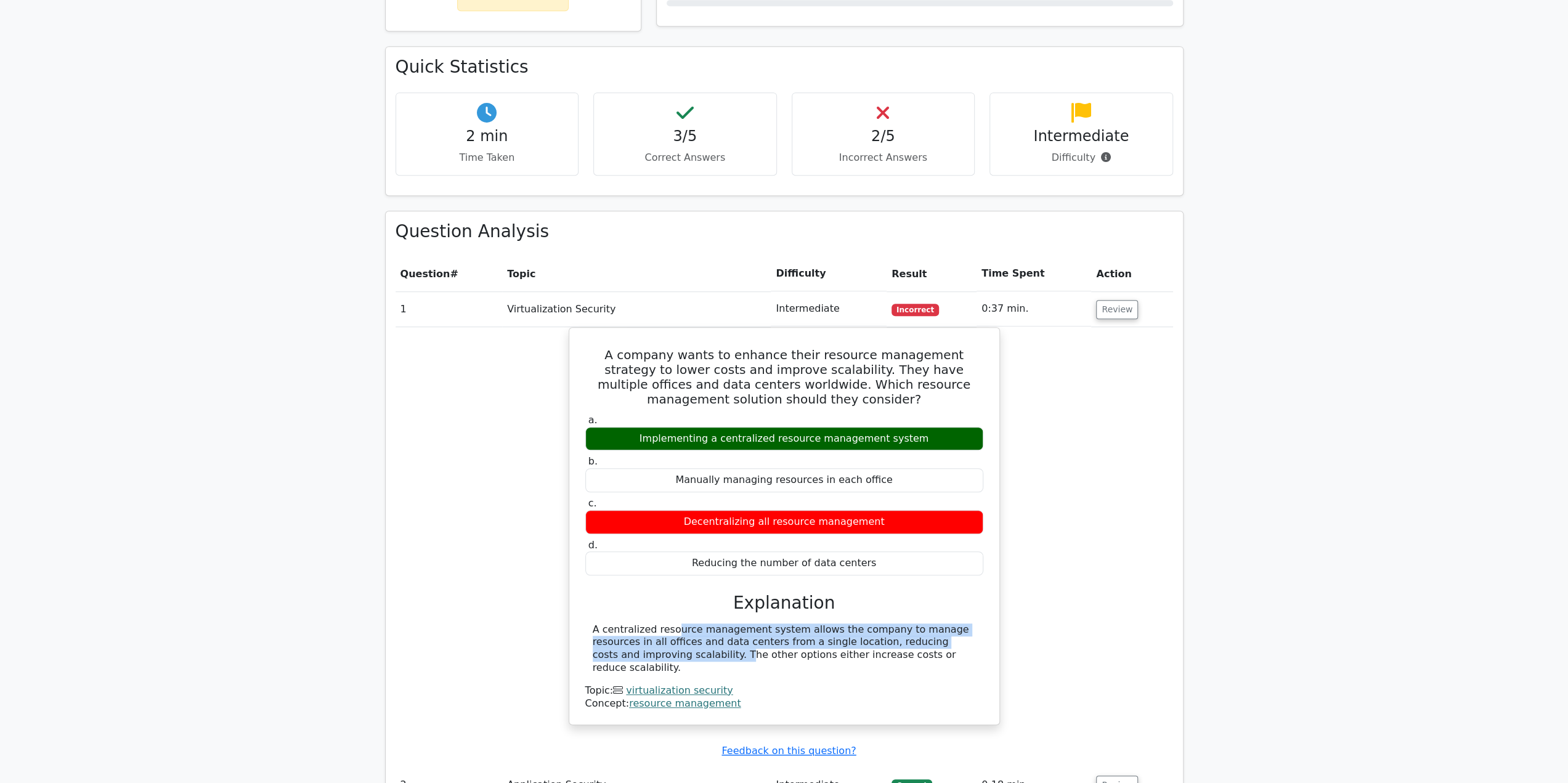
drag, startPoint x: 597, startPoint y: 589, endPoint x: 1197, endPoint y: 556, distance: 600.9
click at [933, 624] on div "A centralized resource management system allows the company to manage resources…" at bounding box center [785, 649] width 383 height 52
click at [1330, 524] on main "image/svg+xml Go Premium CompTIA Security+ Preparation Package (2025) 2237 Supe…" at bounding box center [784, 377] width 1568 height 1908
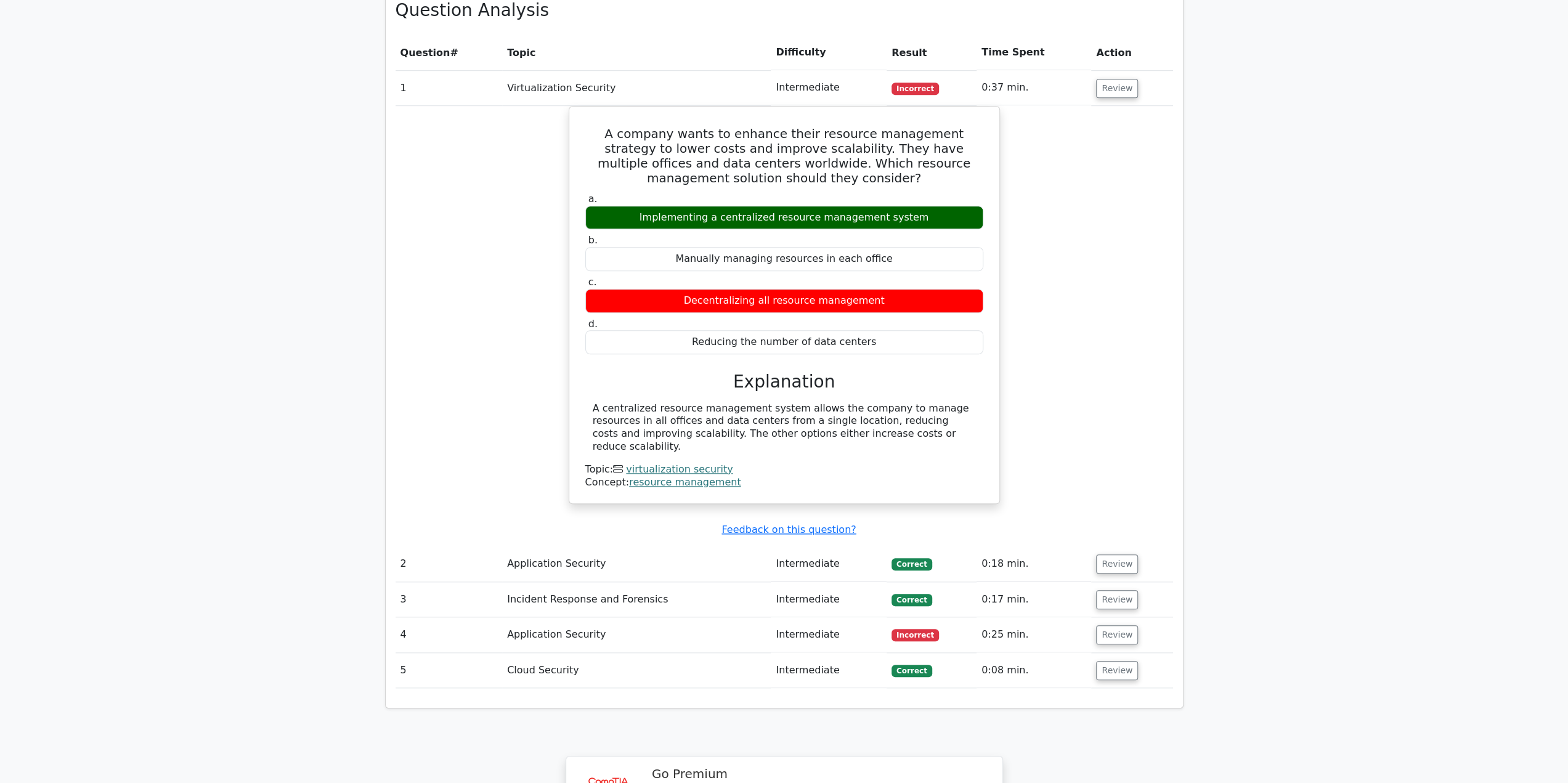
scroll to position [821, 0]
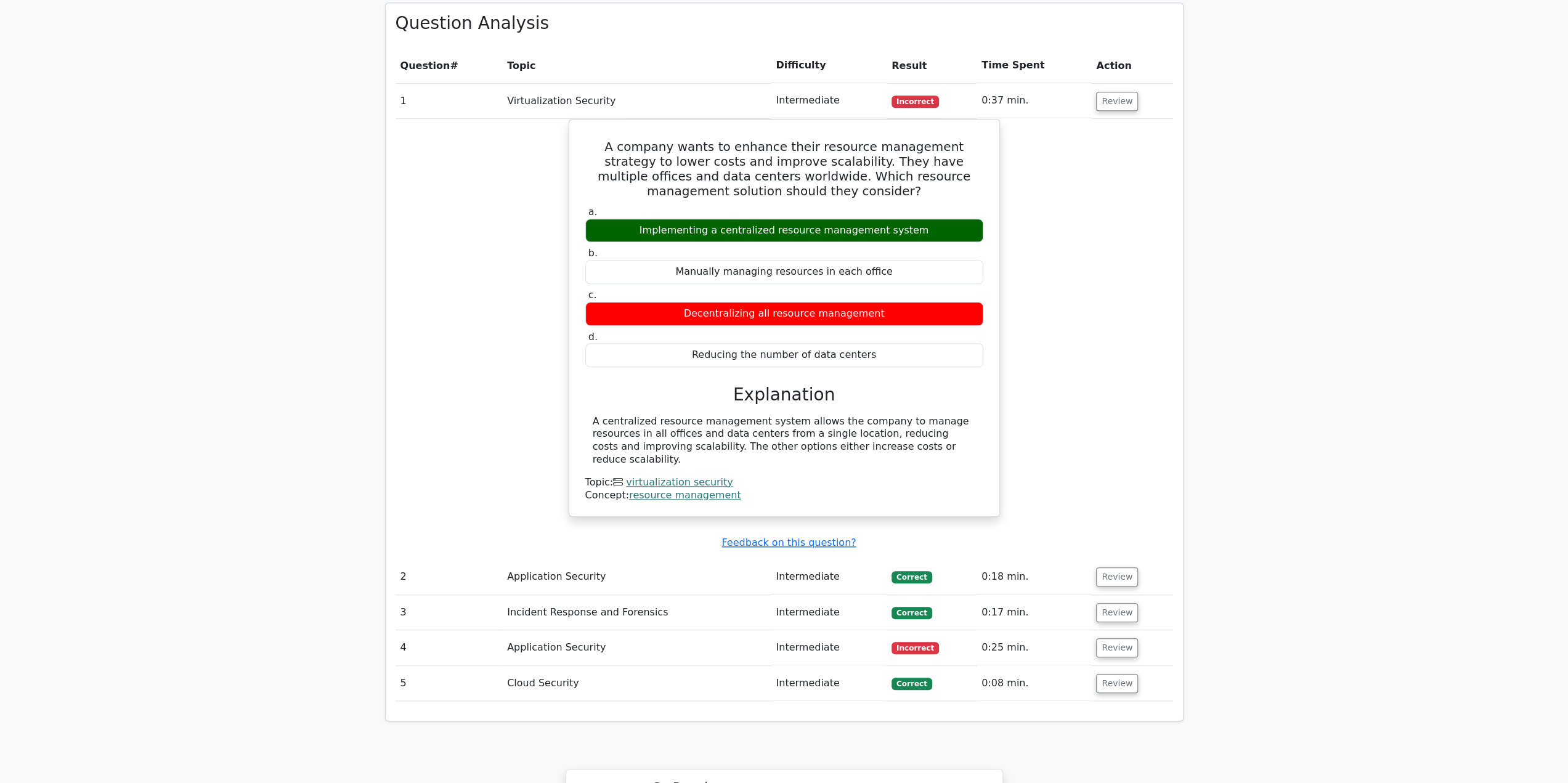
drag, startPoint x: 723, startPoint y: 593, endPoint x: 605, endPoint y: 595, distance: 118.0
click at [719, 630] on td "Application Security" at bounding box center [636, 647] width 269 height 35
drag, startPoint x: 519, startPoint y: 591, endPoint x: 1078, endPoint y: 600, distance: 559.1
click at [540, 630] on td "Application Security" at bounding box center [636, 647] width 269 height 35
click at [1116, 638] on button "Review" at bounding box center [1117, 647] width 42 height 19
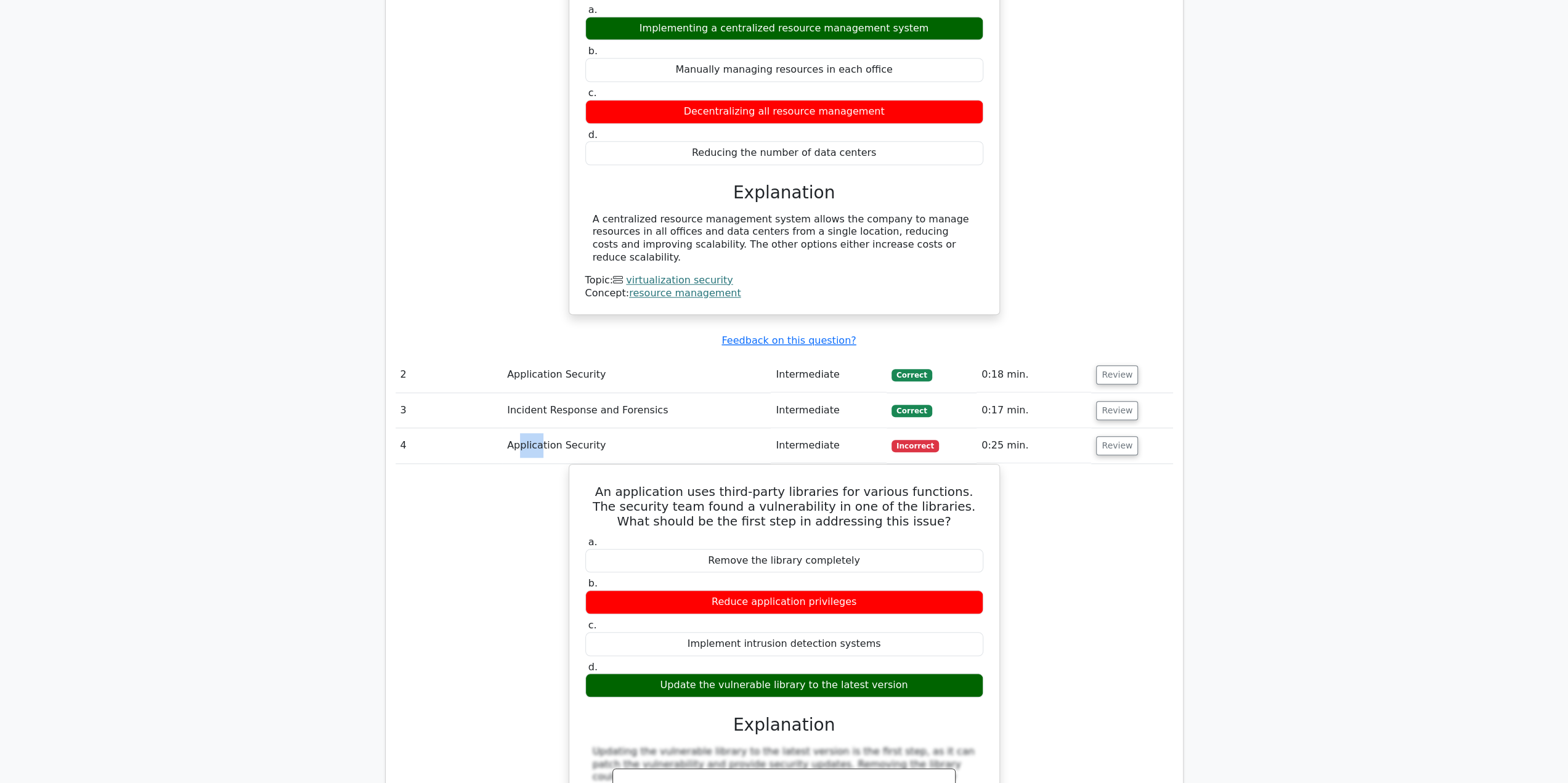
scroll to position [1232, 0]
